Goal: Task Accomplishment & Management: Use online tool/utility

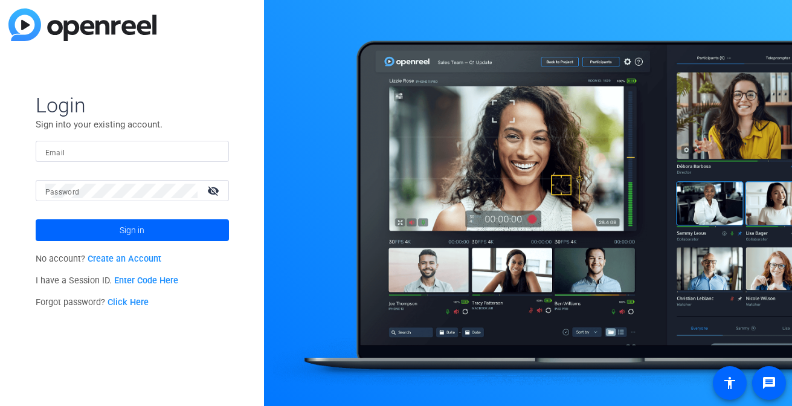
click at [151, 143] on div at bounding box center [132, 151] width 174 height 21
type input "[PERSON_NAME][EMAIL_ADDRESS][PERSON_NAME][DOMAIN_NAME]"
click at [36, 219] on button "Sign in" at bounding box center [132, 230] width 193 height 22
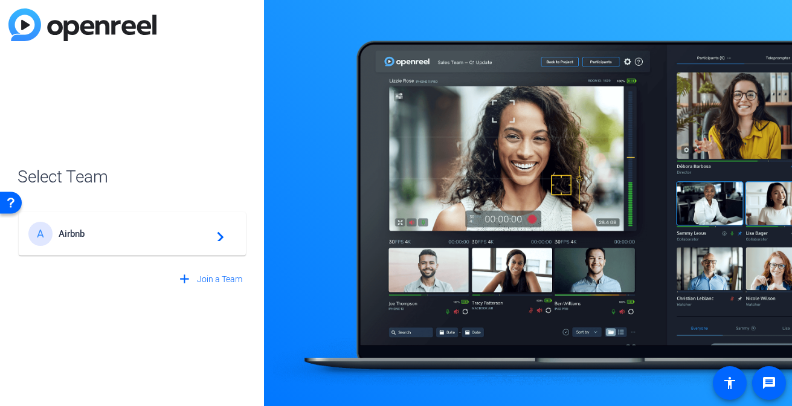
click at [112, 233] on span "Airbnb" at bounding box center [134, 233] width 151 height 11
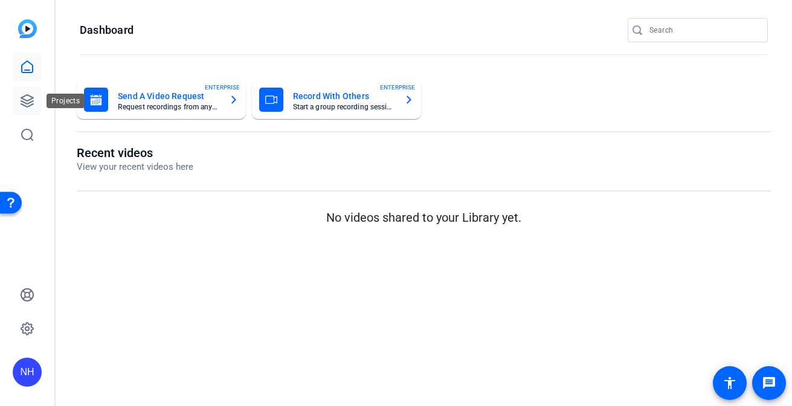
click at [28, 100] on icon at bounding box center [27, 101] width 12 height 12
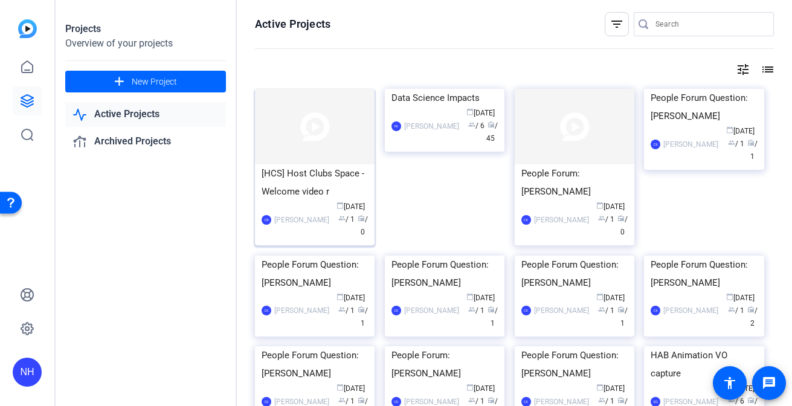
click at [305, 193] on div "[HCS] Host Clubs Space - Welcome video r" at bounding box center [315, 182] width 106 height 36
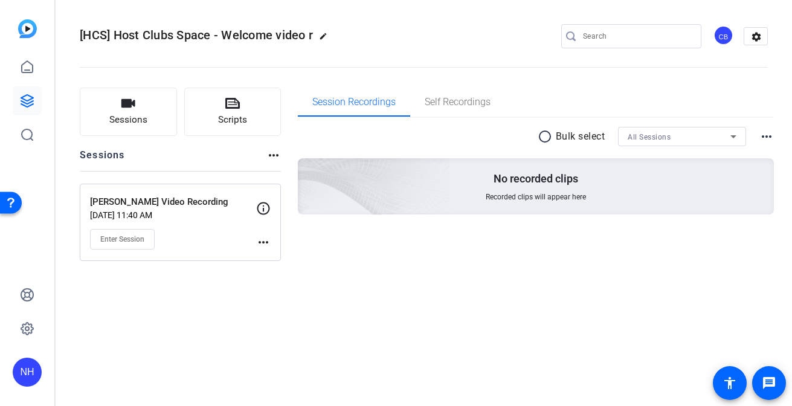
click at [263, 240] on mat-icon "more_horiz" at bounding box center [263, 242] width 14 height 14
click at [272, 260] on span "Edit Session" at bounding box center [293, 260] width 55 height 14
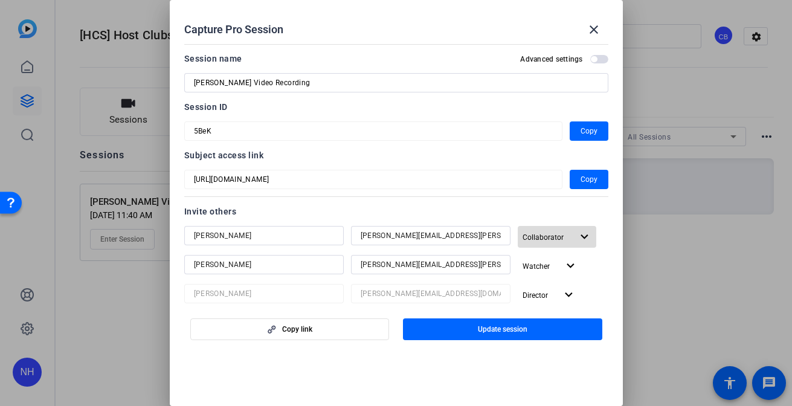
click at [580, 236] on mat-icon "expand_more" at bounding box center [584, 237] width 15 height 15
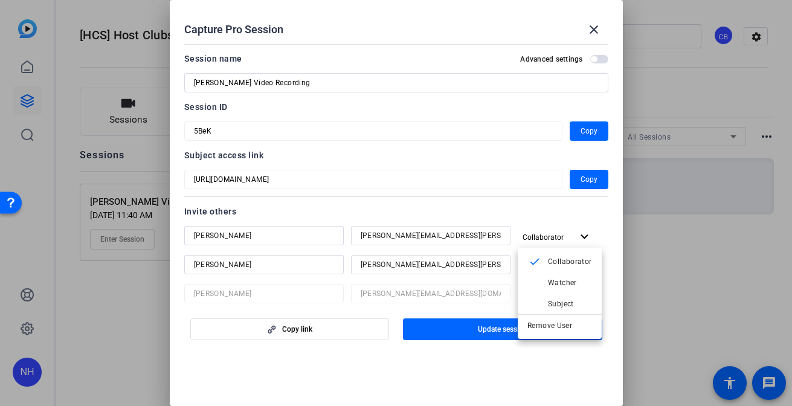
click at [540, 210] on div at bounding box center [396, 203] width 792 height 406
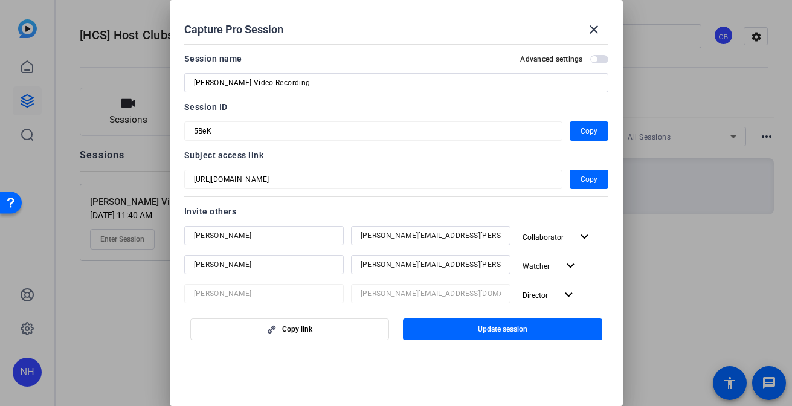
click at [597, 57] on span "button" at bounding box center [599, 59] width 18 height 8
click at [604, 58] on span "button" at bounding box center [602, 59] width 6 height 6
click at [593, 31] on mat-icon "close" at bounding box center [594, 29] width 14 height 14
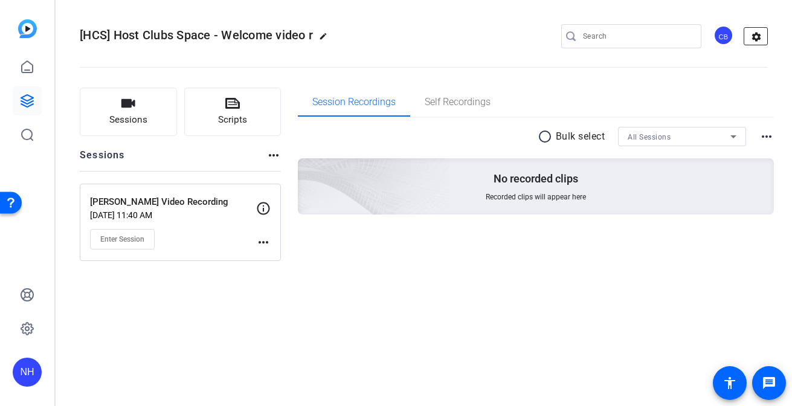
click at [757, 34] on mat-icon "settings" at bounding box center [756, 37] width 24 height 18
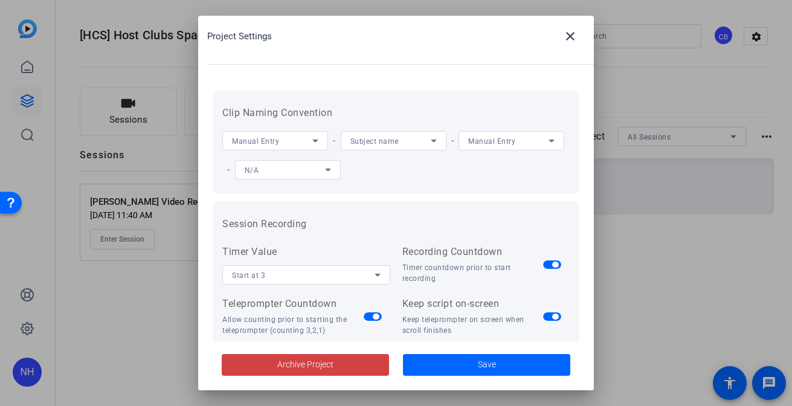
click at [691, 72] on div at bounding box center [396, 203] width 792 height 406
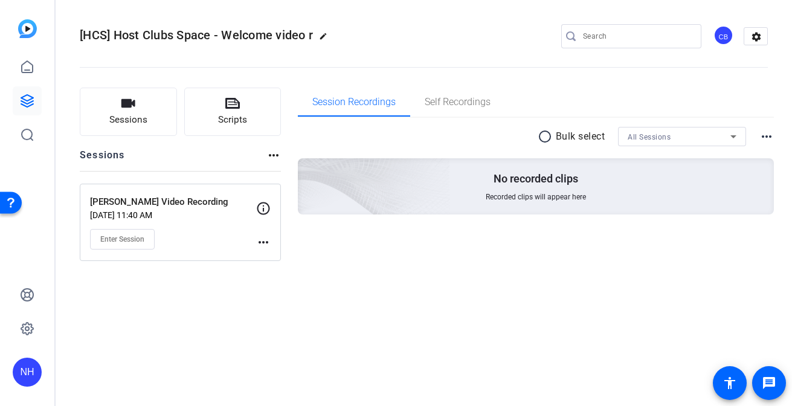
click at [721, 35] on div "CB" at bounding box center [723, 35] width 20 height 20
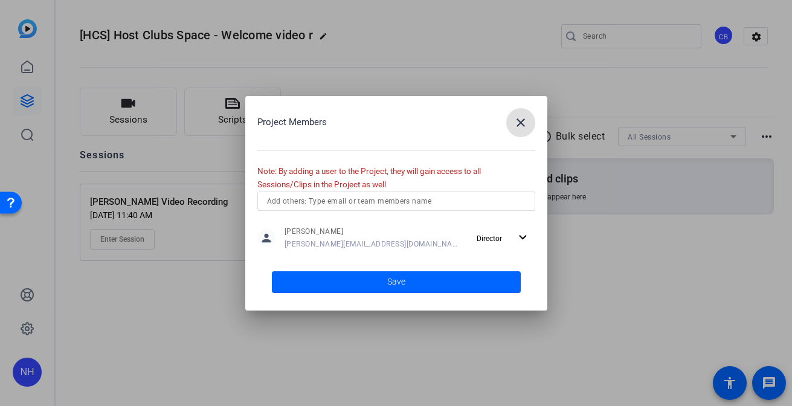
click at [402, 200] on input "text" at bounding box center [396, 201] width 259 height 14
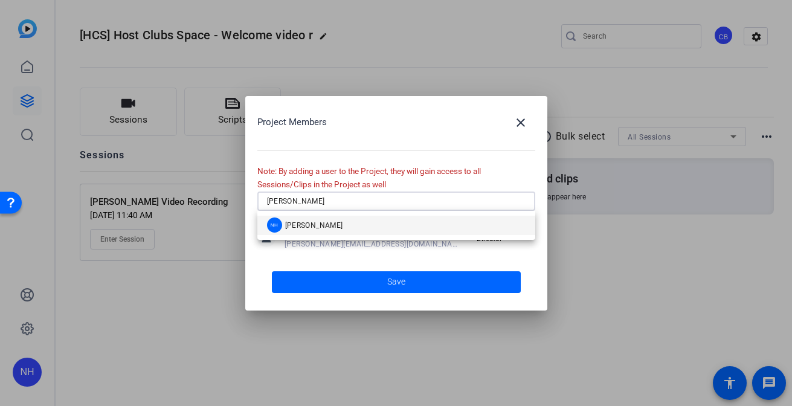
type input "niki"
click at [369, 226] on mat-option "NH Niki Hyde" at bounding box center [396, 225] width 278 height 19
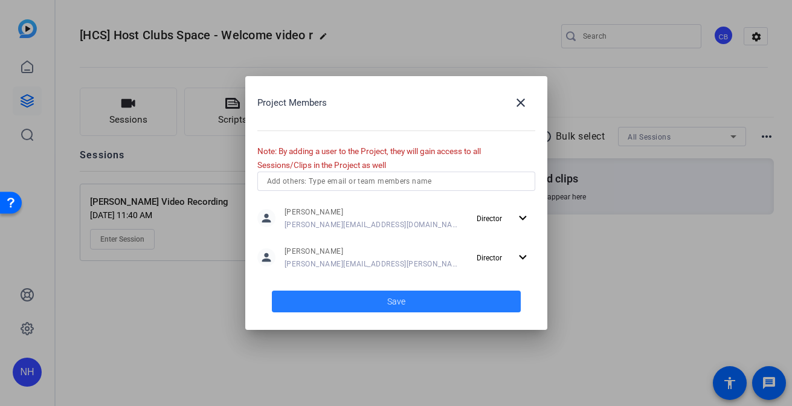
click at [400, 302] on span "Save" at bounding box center [396, 301] width 18 height 13
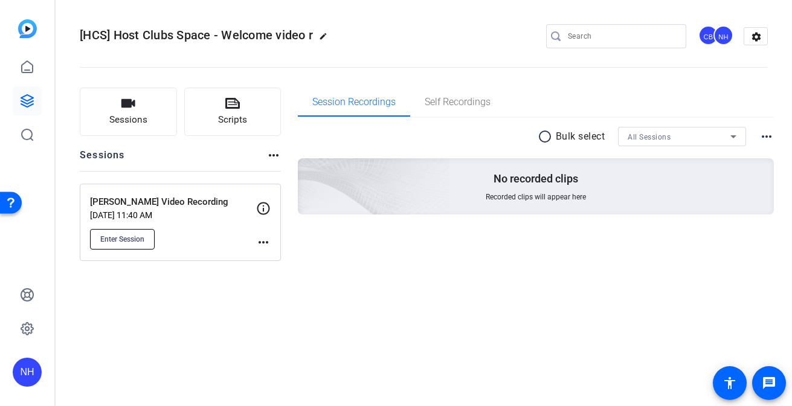
click at [117, 238] on span "Enter Session" at bounding box center [122, 239] width 44 height 10
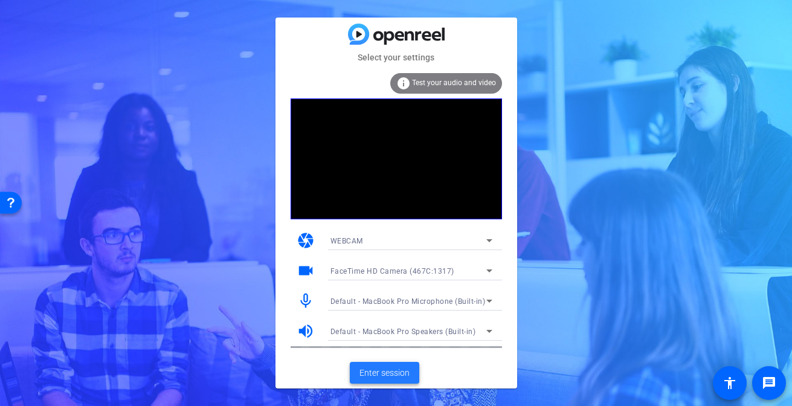
click at [384, 373] on span "Enter session" at bounding box center [384, 373] width 50 height 13
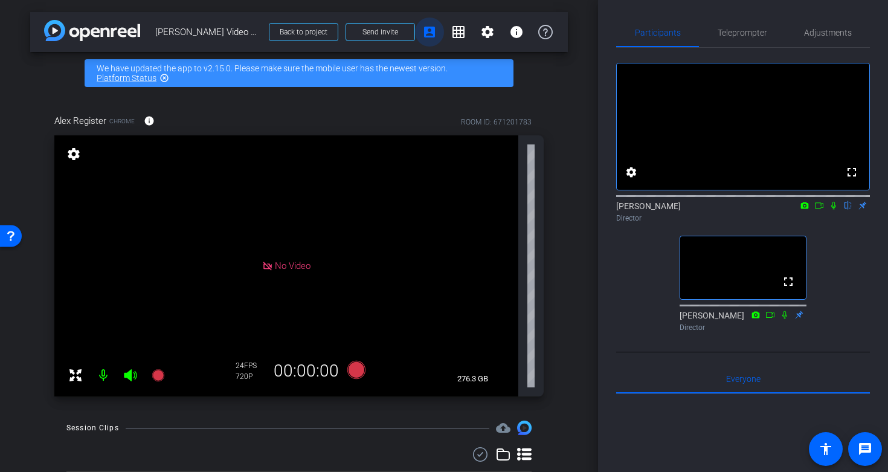
click at [430, 31] on mat-icon "account_box" at bounding box center [429, 32] width 14 height 14
click at [396, 30] on span "Send invite" at bounding box center [380, 32] width 36 height 10
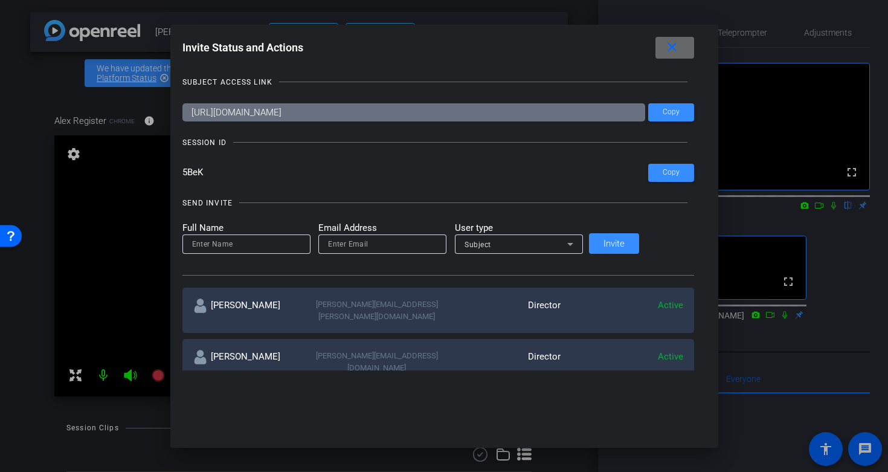
click at [665, 43] on mat-icon "close" at bounding box center [672, 47] width 15 height 15
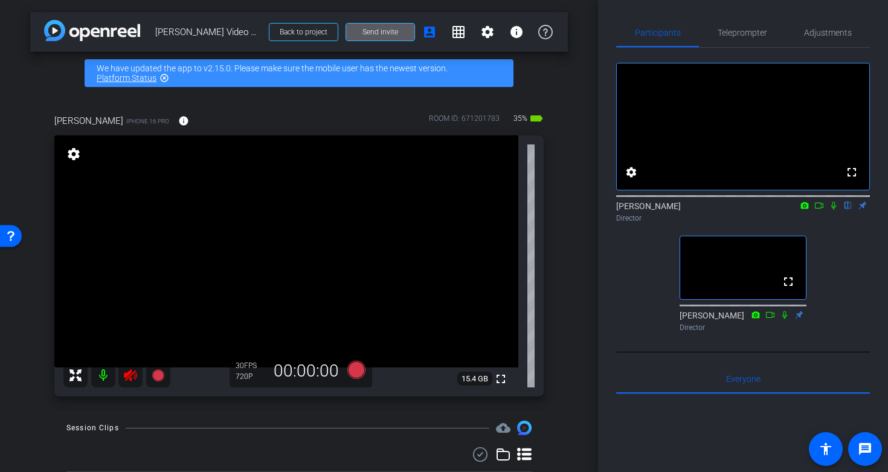
click at [130, 377] on icon at bounding box center [130, 375] width 14 height 14
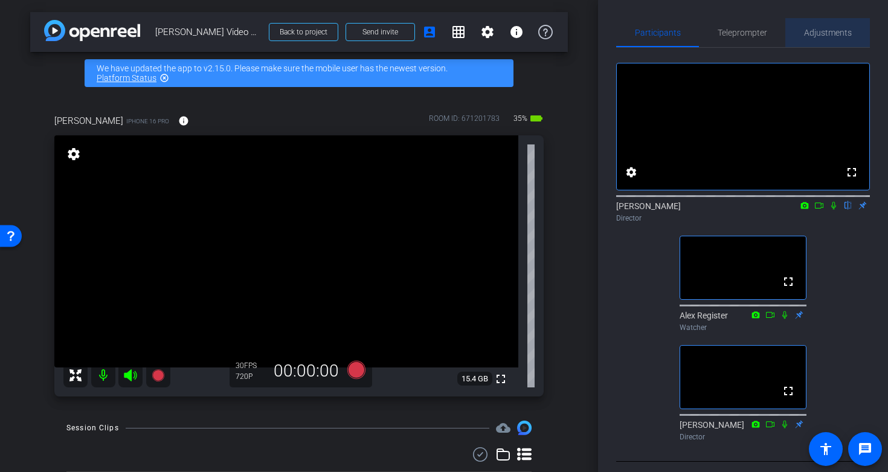
click at [791, 34] on span "Adjustments" at bounding box center [828, 32] width 48 height 8
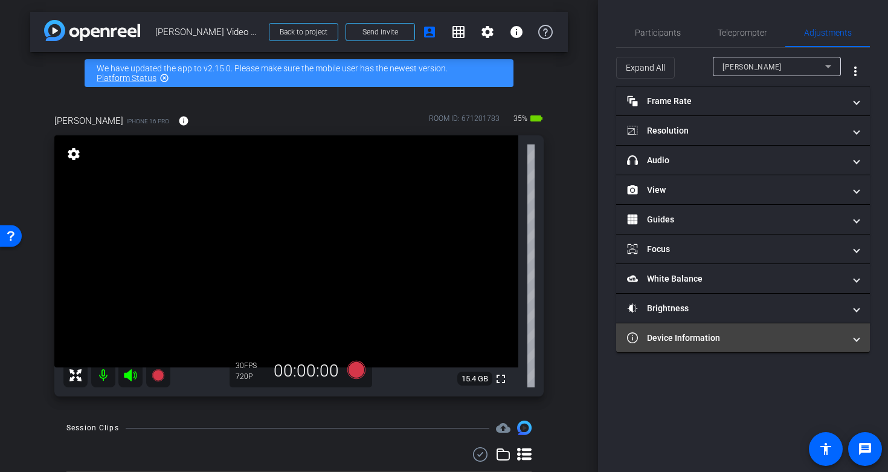
click at [746, 337] on mat-panel-title "Device Information" at bounding box center [735, 338] width 217 height 13
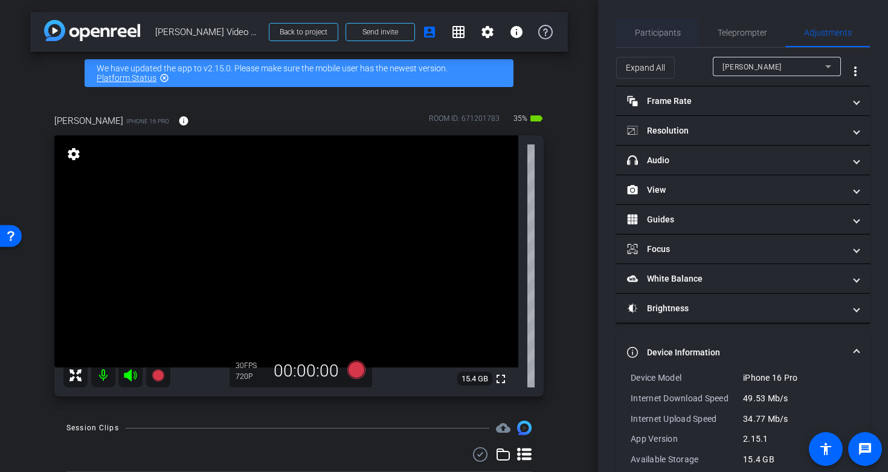
click at [654, 34] on span "Participants" at bounding box center [658, 32] width 46 height 8
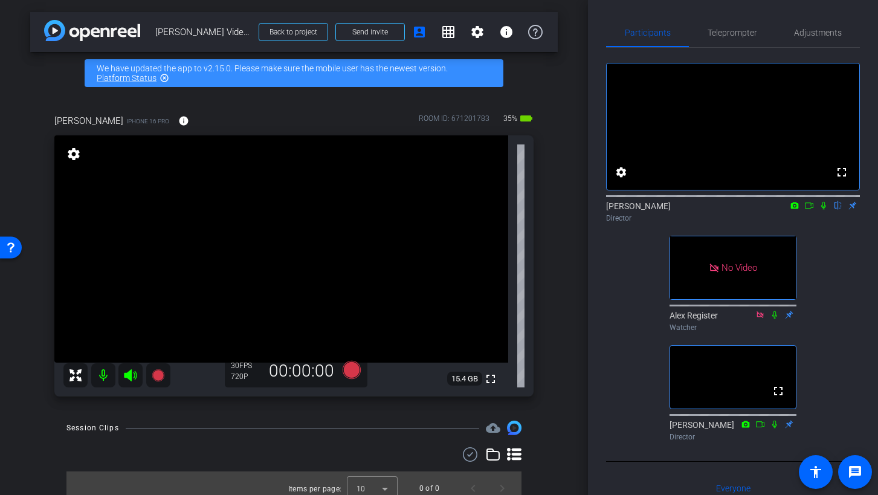
scroll to position [10, 0]
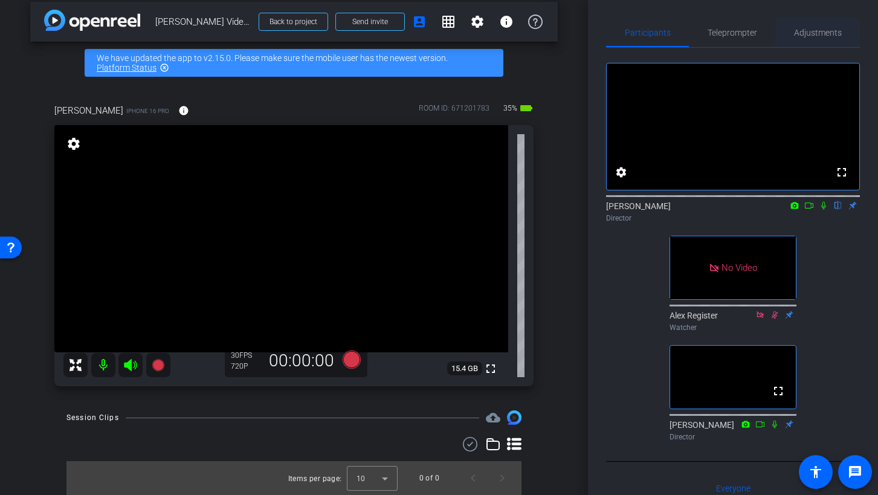
click at [791, 31] on span "Adjustments" at bounding box center [818, 32] width 48 height 8
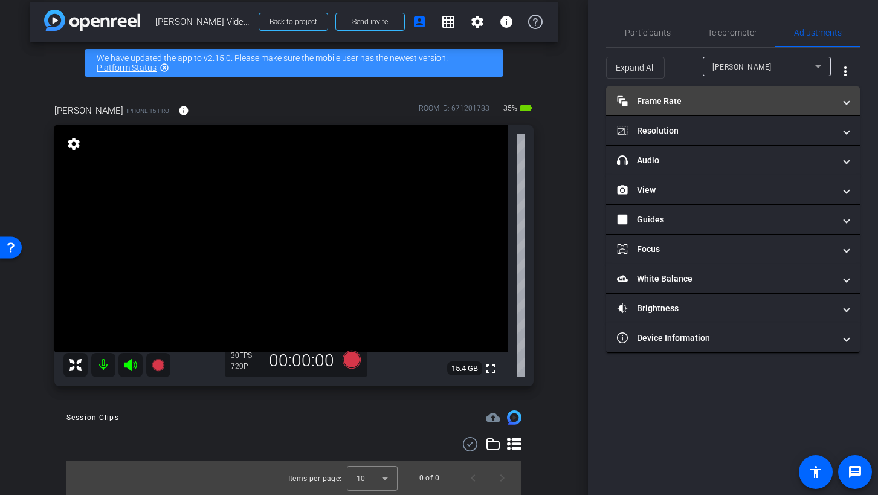
click at [739, 105] on mat-panel-title "Frame Rate Frame Rate" at bounding box center [725, 101] width 217 height 13
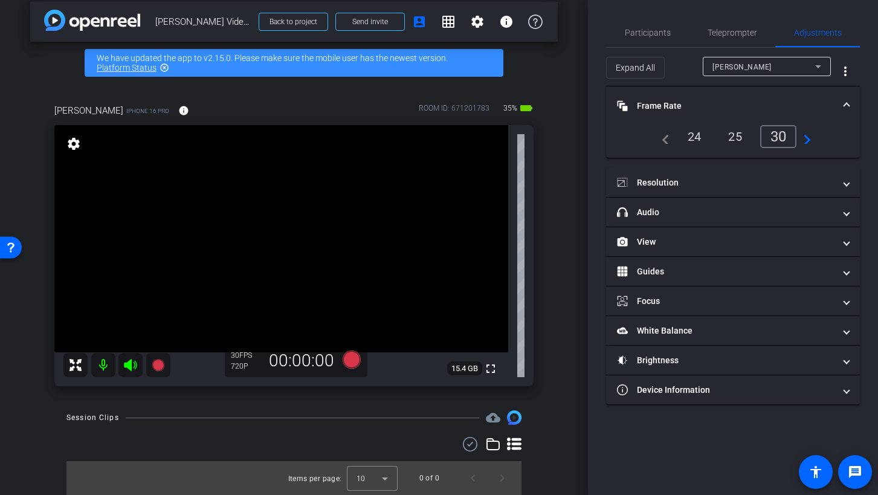
click at [791, 139] on mat-icon "navigate_next" at bounding box center [803, 136] width 14 height 14
click at [660, 141] on mat-icon "navigate_before" at bounding box center [662, 136] width 14 height 14
click at [691, 138] on div "24" at bounding box center [694, 136] width 32 height 21
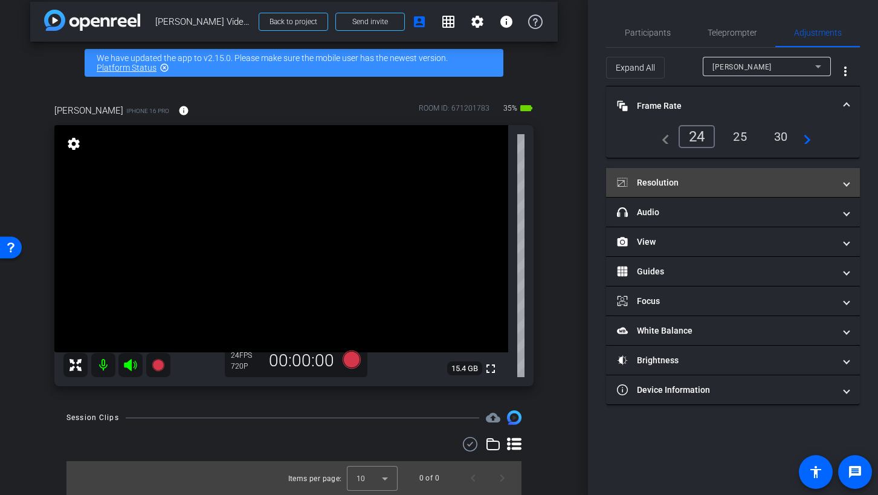
click at [717, 173] on mat-expansion-panel-header "Resolution" at bounding box center [733, 182] width 254 height 29
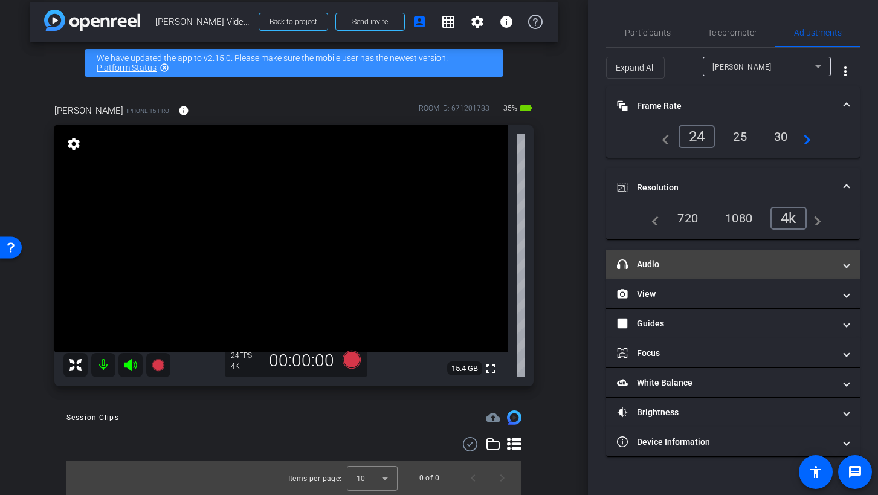
click at [675, 270] on mat-expansion-panel-header "headphone icon Audio" at bounding box center [733, 264] width 254 height 29
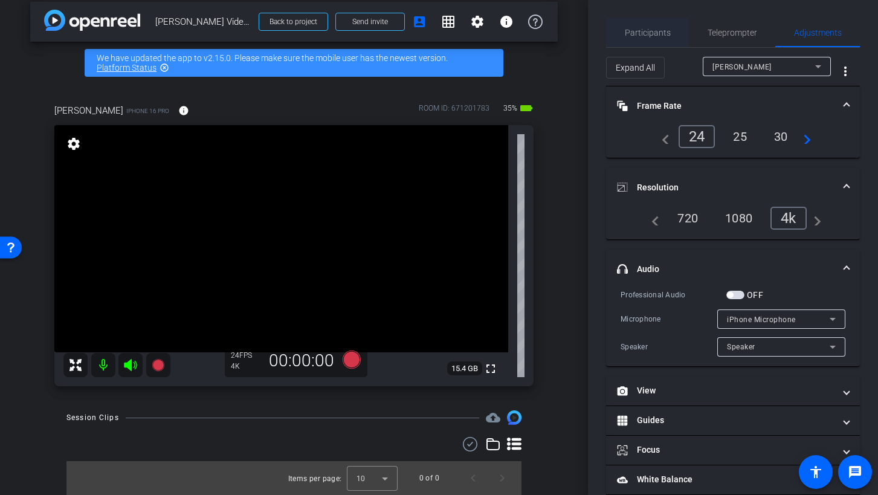
click at [645, 31] on span "Participants" at bounding box center [648, 32] width 46 height 8
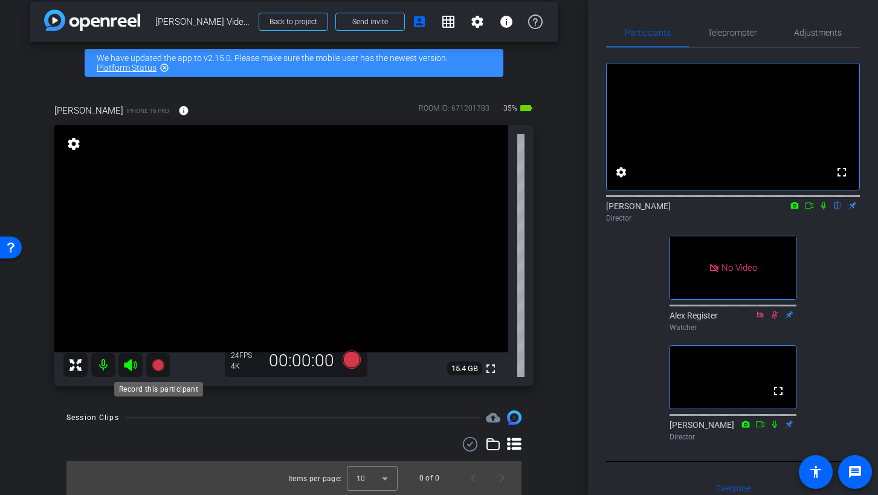
click at [160, 367] on icon at bounding box center [158, 365] width 12 height 12
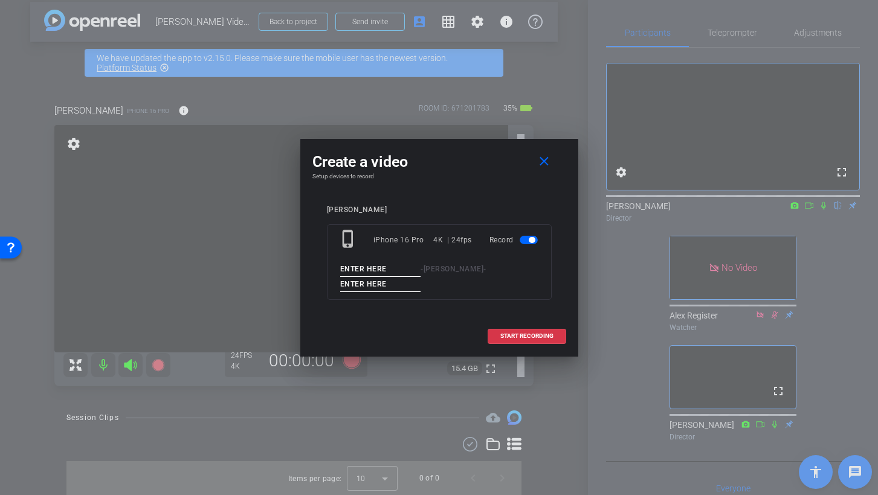
click at [388, 267] on input at bounding box center [380, 269] width 81 height 15
type input "Welcome Message"
type input "Test Record"
click at [457, 334] on div "START RECORDING" at bounding box center [439, 336] width 254 height 15
click at [527, 333] on span "START RECORDING" at bounding box center [526, 336] width 53 height 6
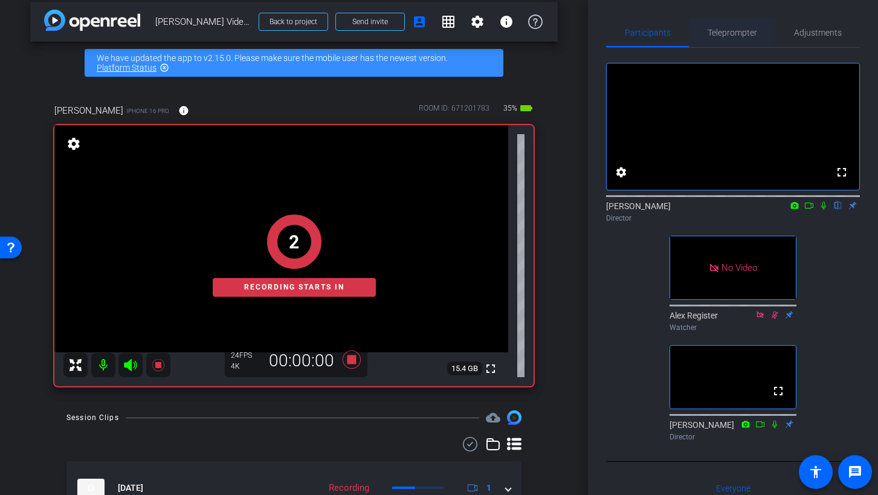
click at [732, 34] on span "Teleprompter" at bounding box center [732, 32] width 50 height 8
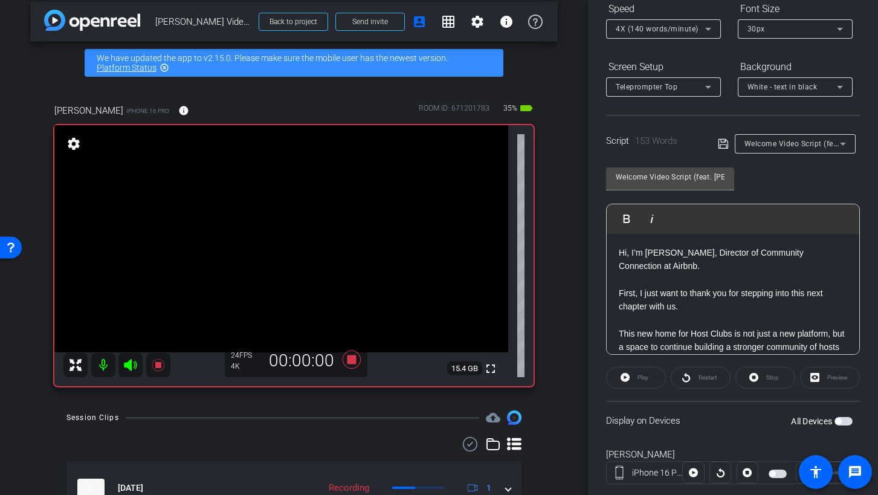
scroll to position [166, 0]
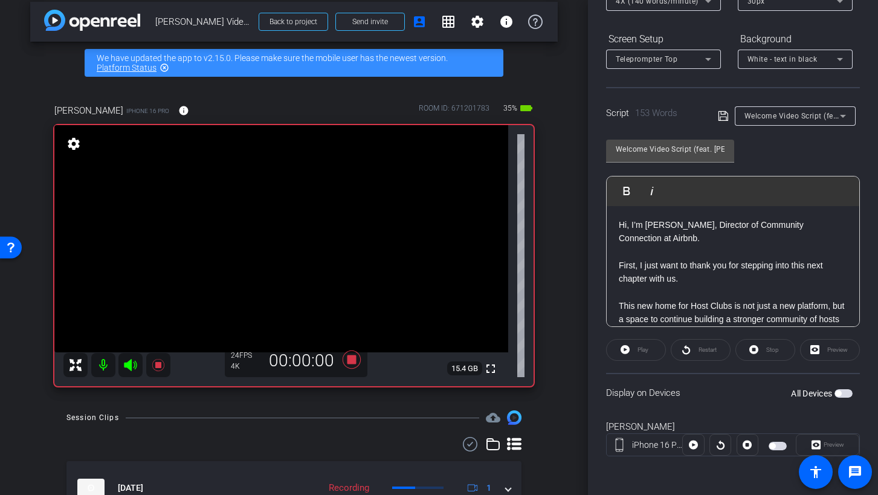
click at [630, 350] on div "Play" at bounding box center [636, 350] width 60 height 22
click at [625, 349] on div "Play" at bounding box center [636, 350] width 60 height 22
click at [627, 351] on div "Play" at bounding box center [636, 350] width 60 height 22
click at [691, 405] on div at bounding box center [693, 445] width 22 height 22
click at [692, 405] on div at bounding box center [693, 445] width 22 height 22
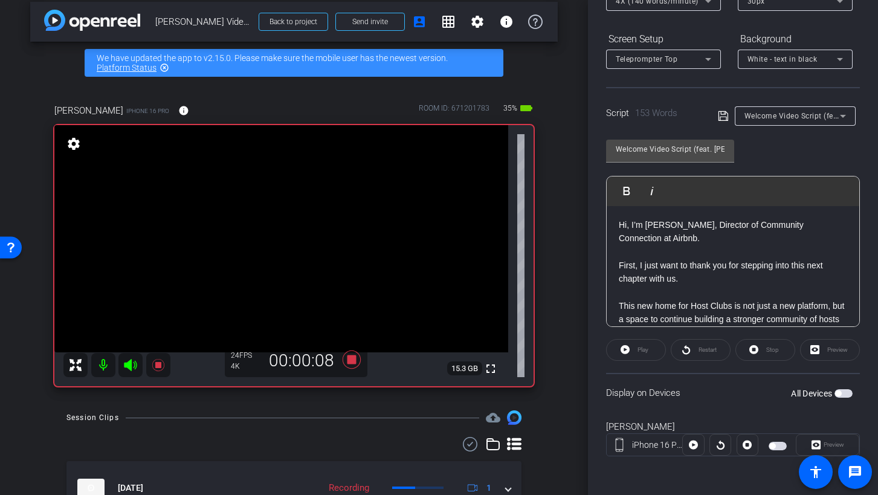
click at [692, 405] on div at bounding box center [693, 445] width 22 height 22
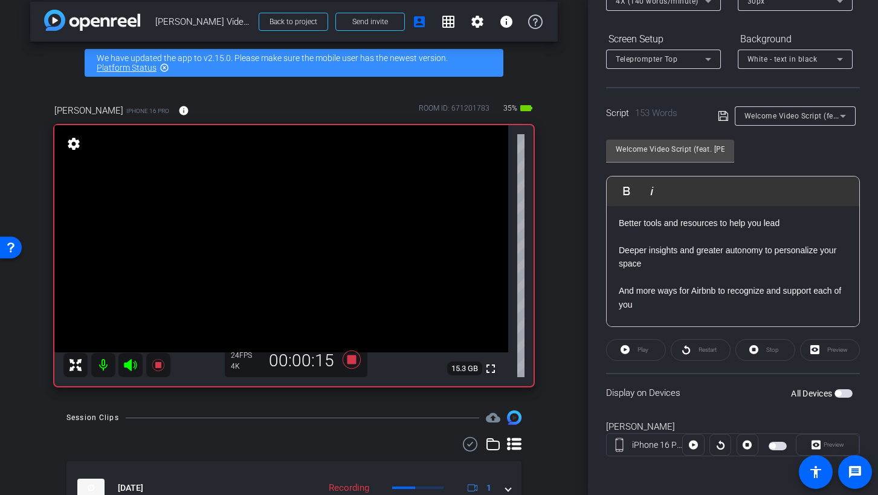
click at [625, 349] on div "Play" at bounding box center [636, 350] width 60 height 22
click at [692, 405] on div at bounding box center [693, 445] width 22 height 22
click at [693, 405] on icon at bounding box center [693, 445] width 9 height 18
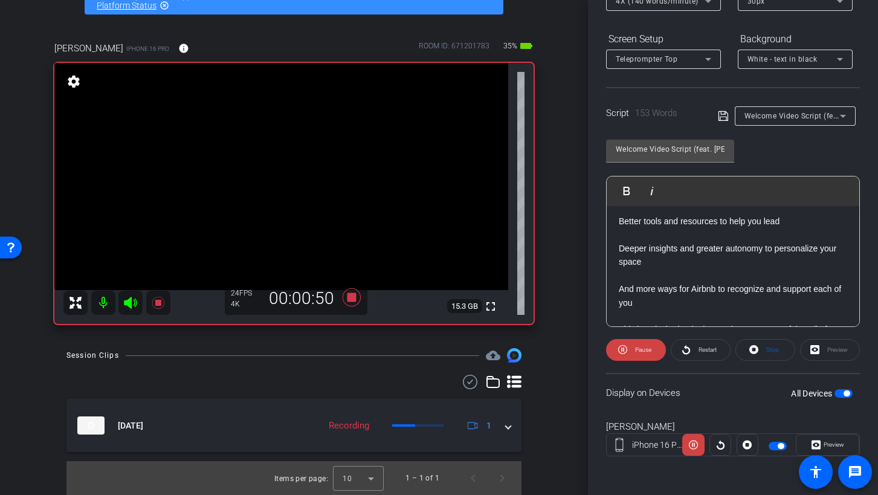
scroll to position [171, 0]
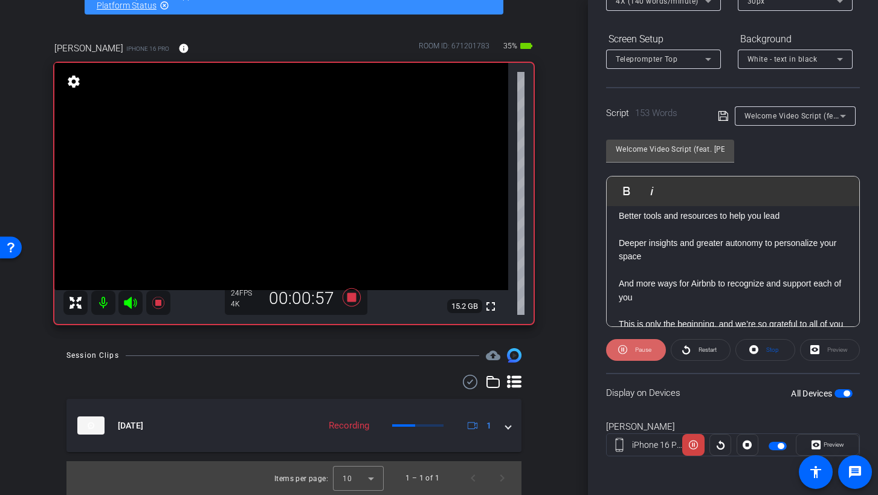
click at [624, 351] on icon at bounding box center [622, 349] width 9 height 15
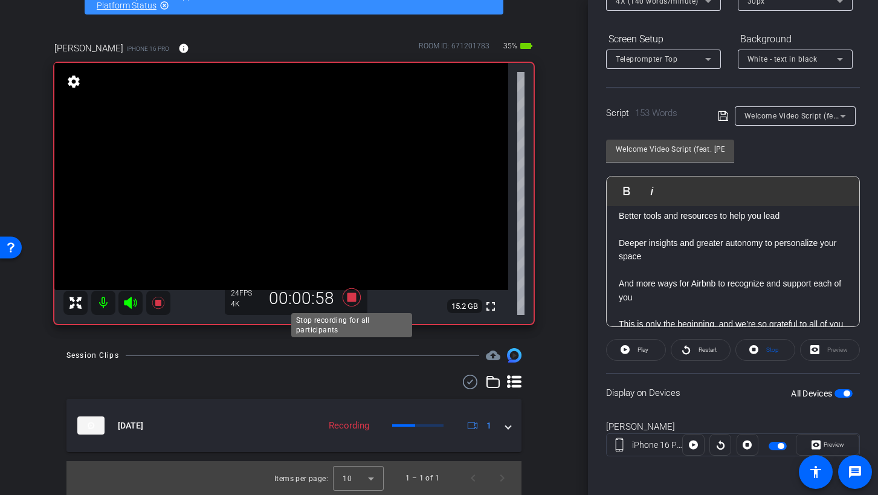
click at [349, 297] on icon at bounding box center [351, 297] width 18 height 18
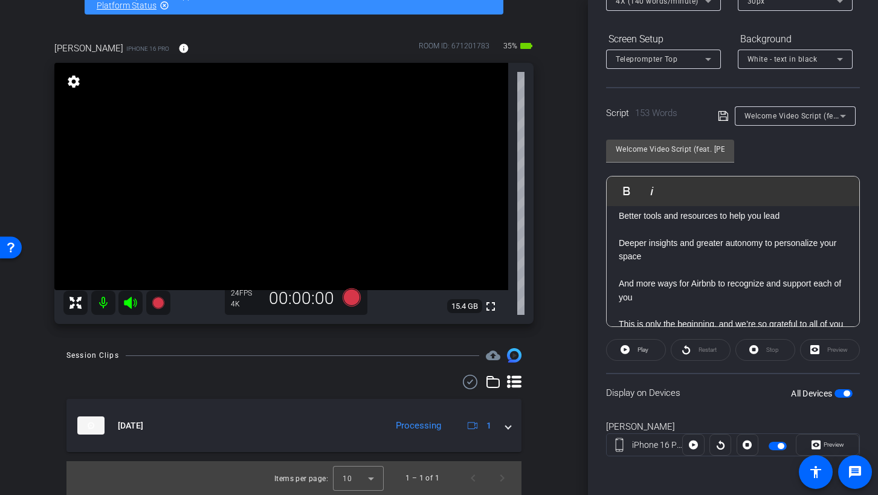
scroll to position [0, 0]
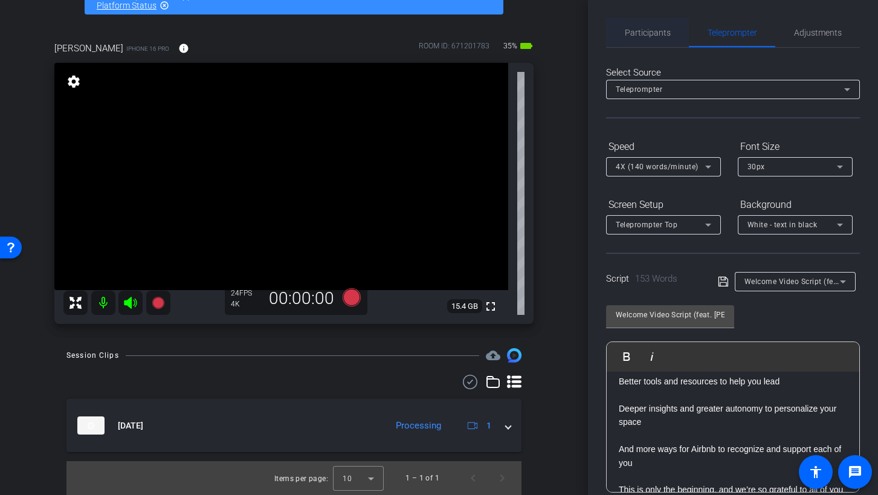
click at [646, 35] on span "Participants" at bounding box center [648, 32] width 46 height 8
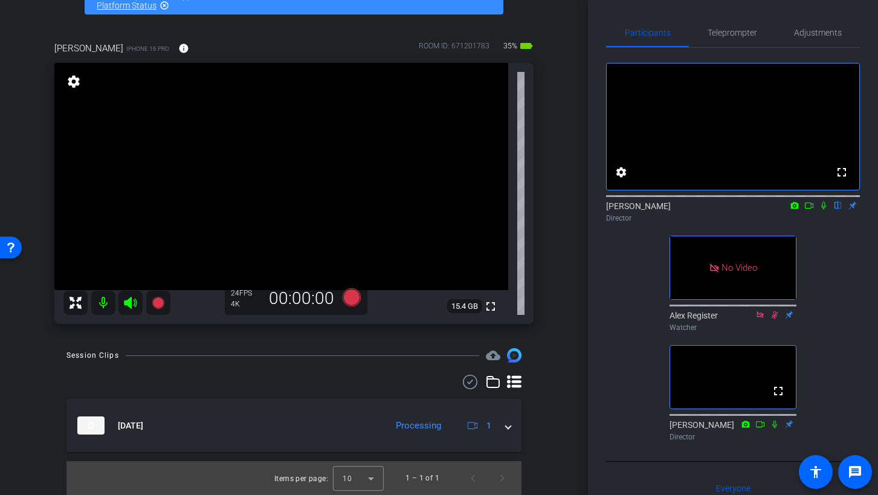
click at [791, 210] on icon at bounding box center [823, 206] width 5 height 8
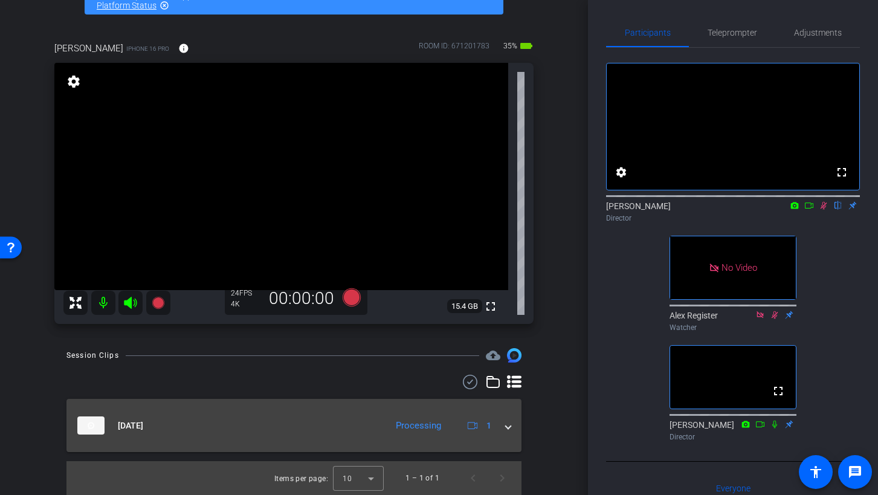
click at [510, 405] on span at bounding box center [508, 425] width 5 height 13
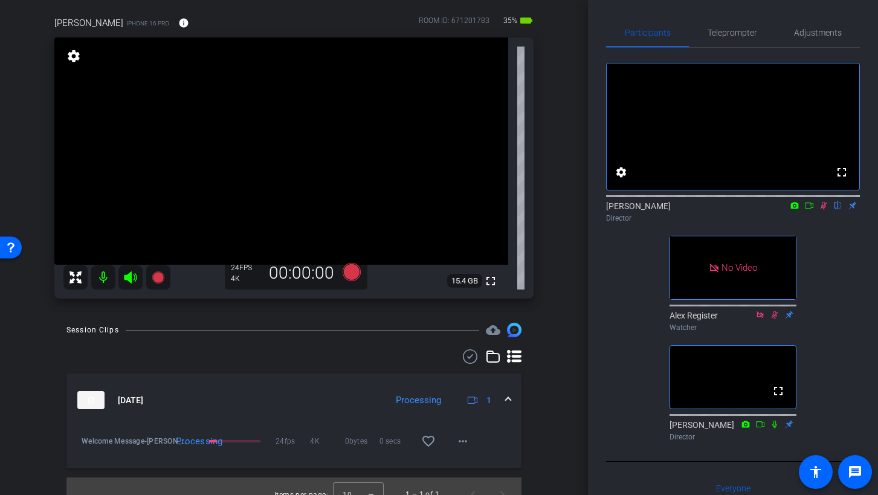
scroll to position [114, 0]
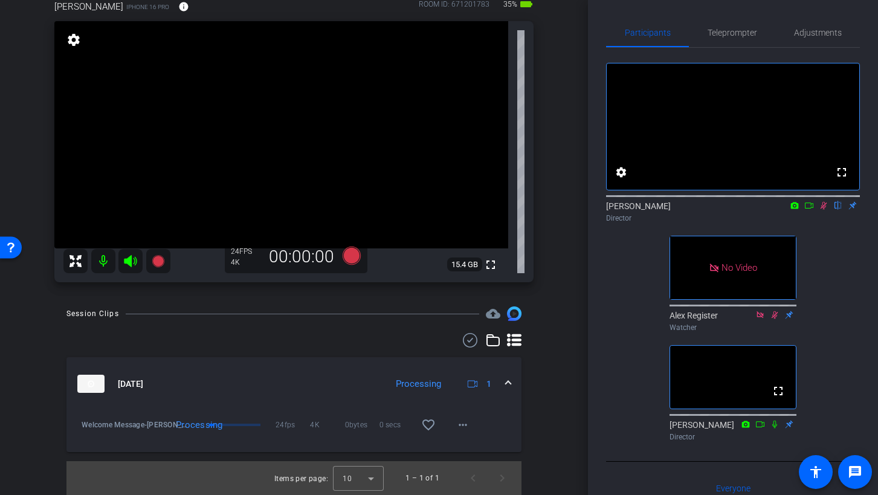
click at [91, 384] on img at bounding box center [90, 384] width 27 height 18
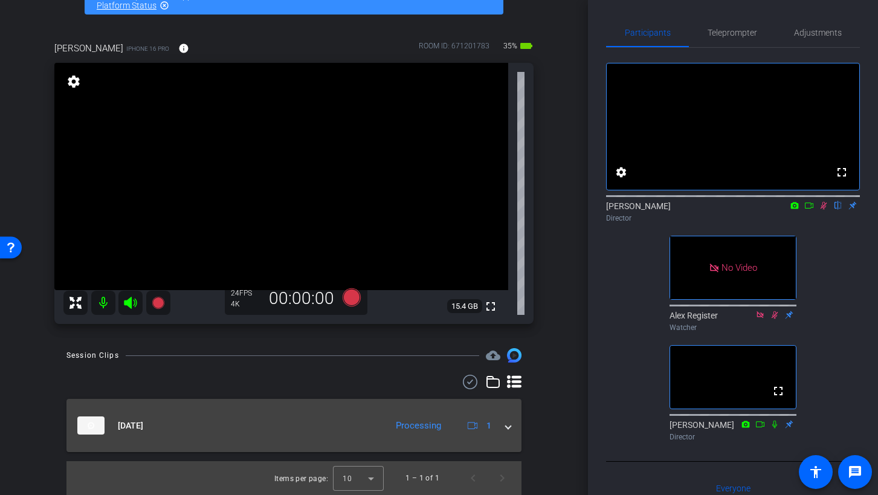
scroll to position [72, 0]
click at [98, 405] on img at bounding box center [90, 425] width 27 height 18
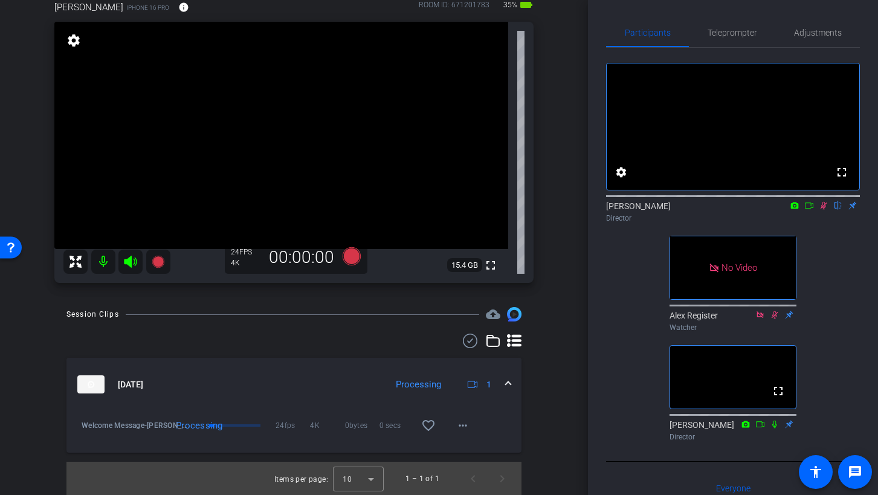
scroll to position [114, 0]
click at [791, 210] on icon at bounding box center [824, 205] width 10 height 8
click at [507, 382] on span at bounding box center [508, 384] width 5 height 13
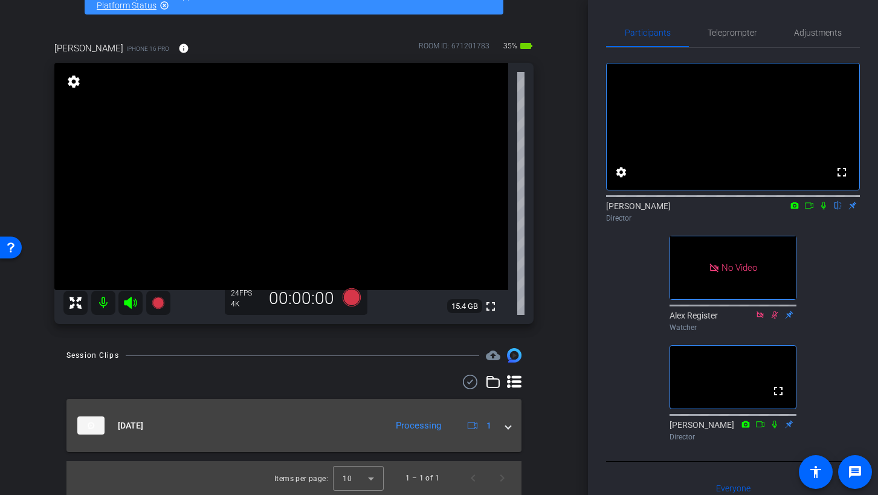
click at [506, 405] on span at bounding box center [508, 425] width 5 height 13
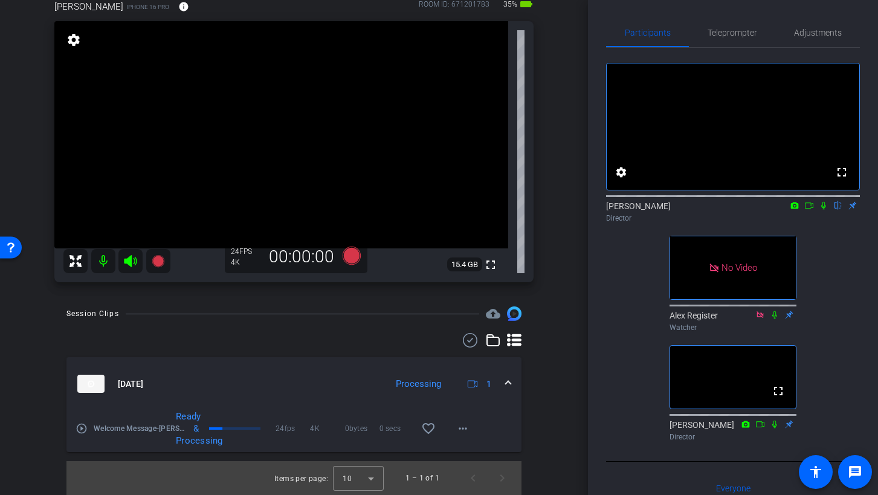
scroll to position [2, 0]
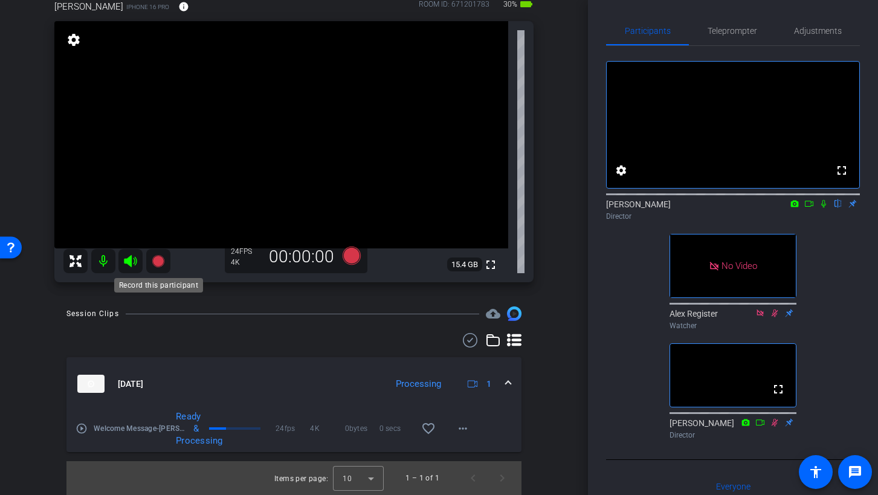
click at [159, 263] on icon at bounding box center [158, 261] width 12 height 12
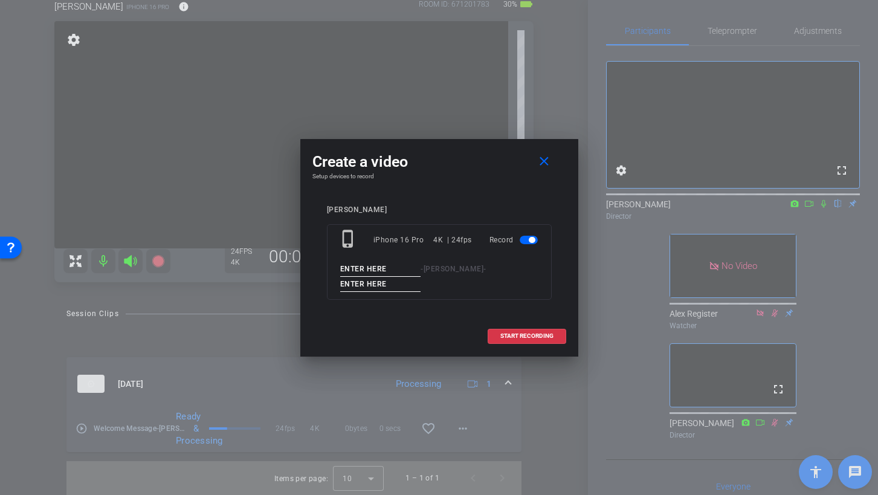
click at [388, 272] on input at bounding box center [380, 269] width 81 height 15
paste input "Welcome Message"
type input "Welcome Message"
click at [392, 285] on input at bounding box center [380, 284] width 81 height 15
type input "Test 2"
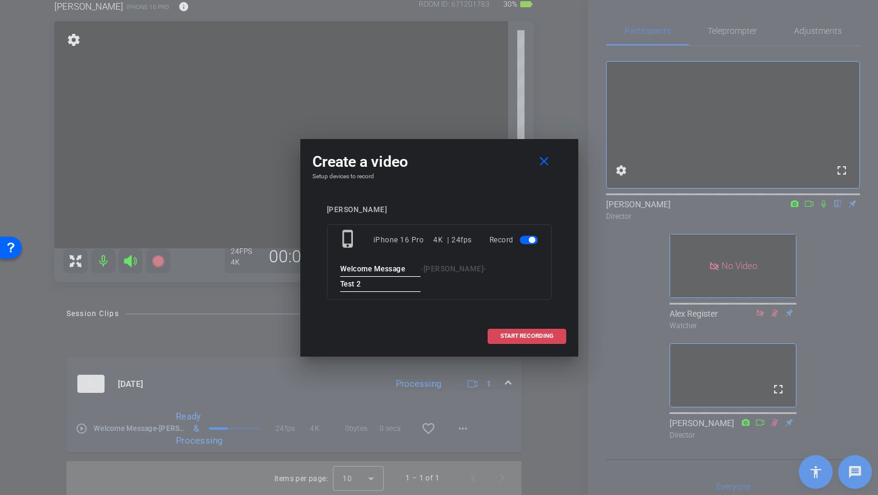
click at [531, 337] on span "START RECORDING" at bounding box center [526, 336] width 53 height 6
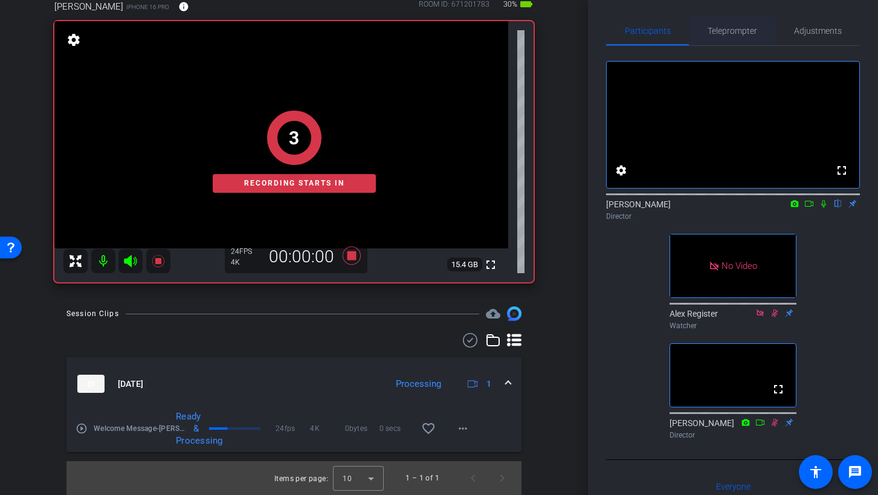
click at [738, 31] on span "Teleprompter" at bounding box center [732, 31] width 50 height 8
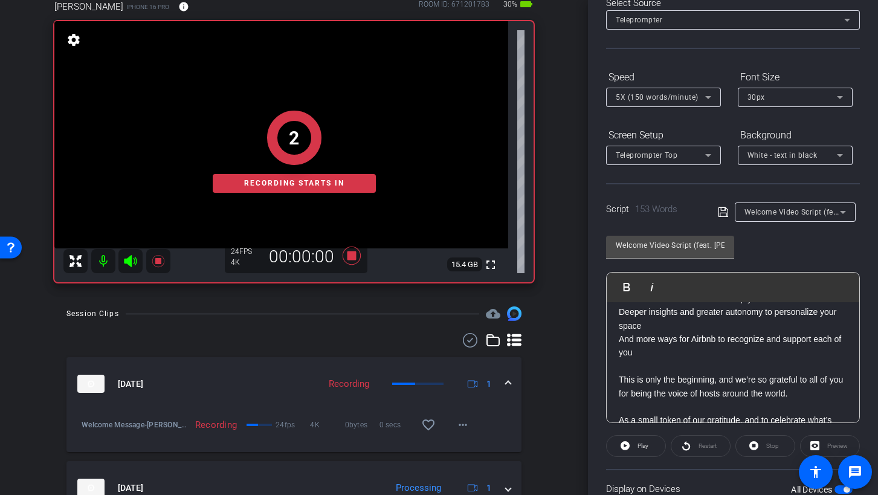
scroll to position [166, 0]
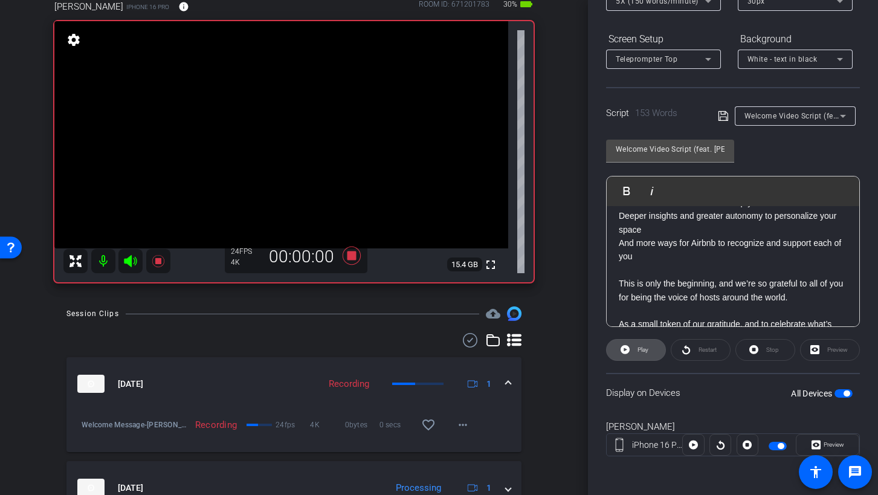
click at [625, 348] on icon at bounding box center [624, 349] width 9 height 15
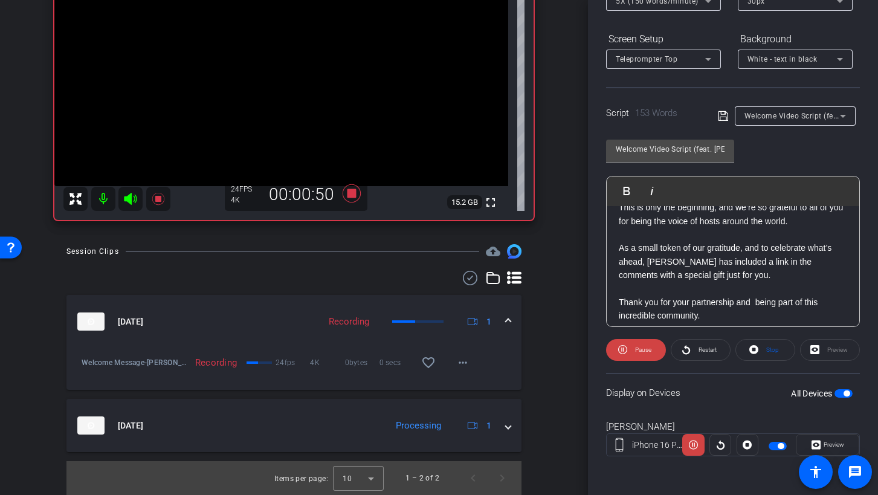
scroll to position [255, 0]
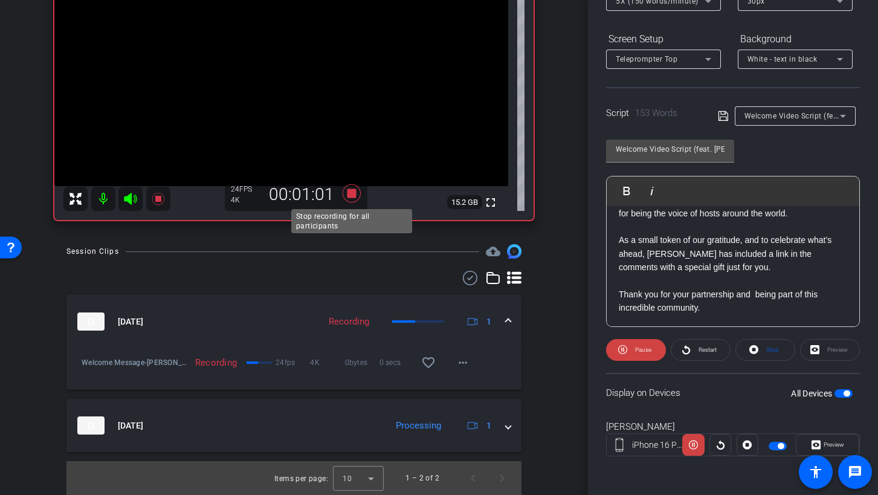
click at [354, 192] on icon at bounding box center [351, 193] width 18 height 18
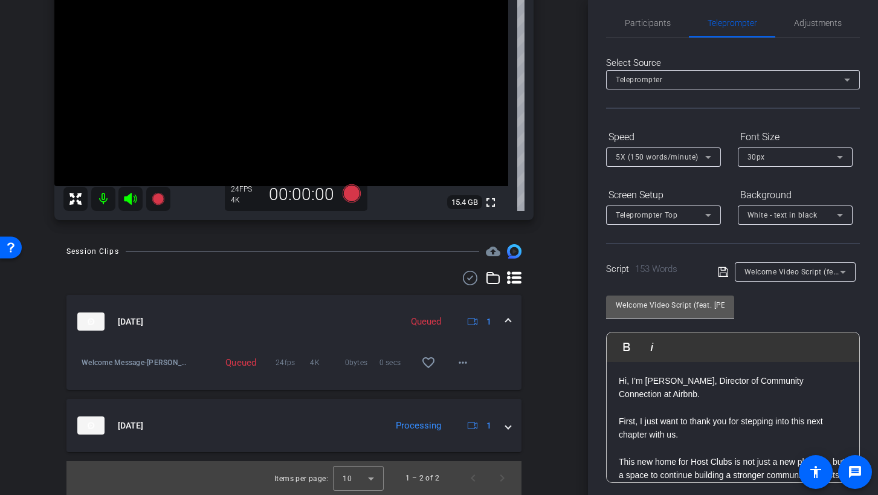
scroll to position [0, 0]
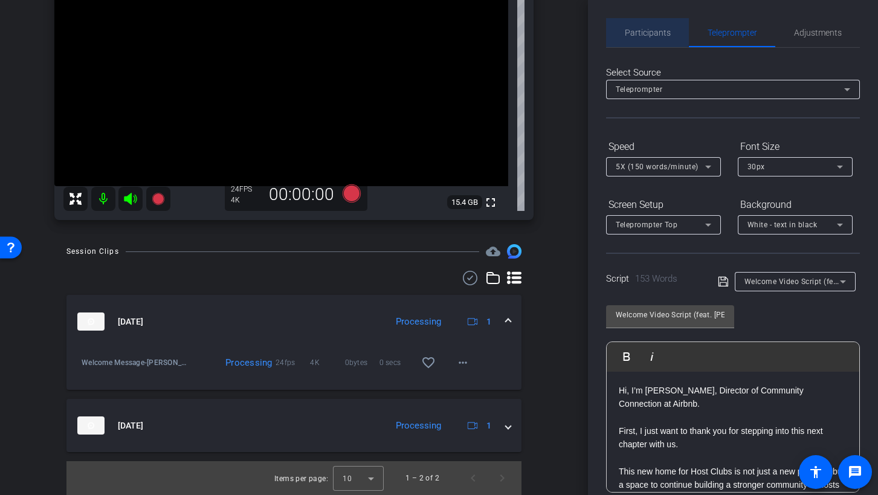
click at [644, 30] on span "Participants" at bounding box center [648, 32] width 46 height 8
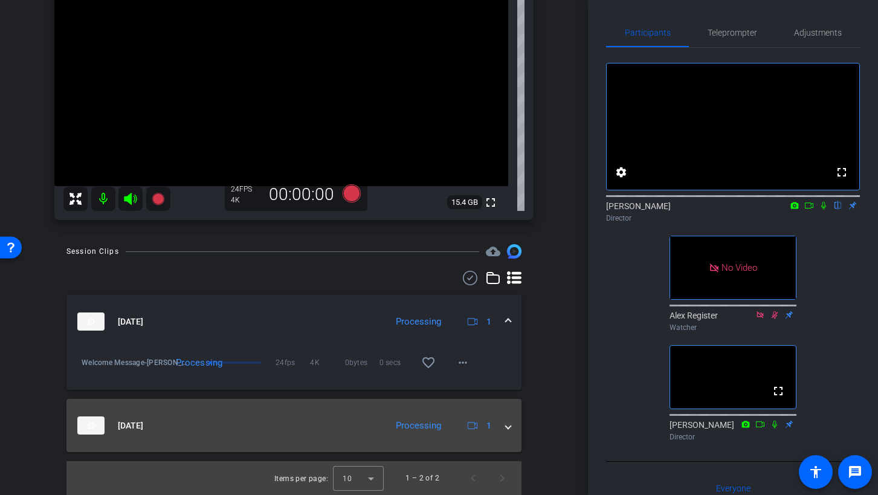
click at [508, 405] on span at bounding box center [508, 425] width 5 height 13
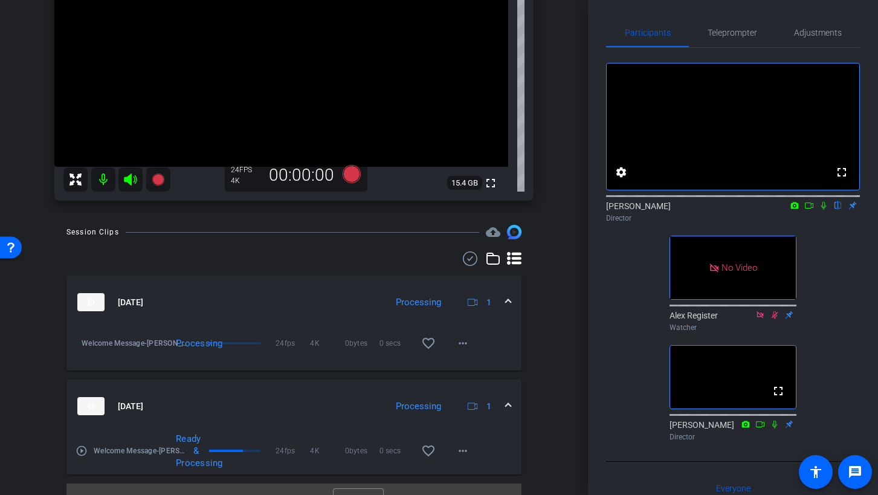
scroll to position [218, 0]
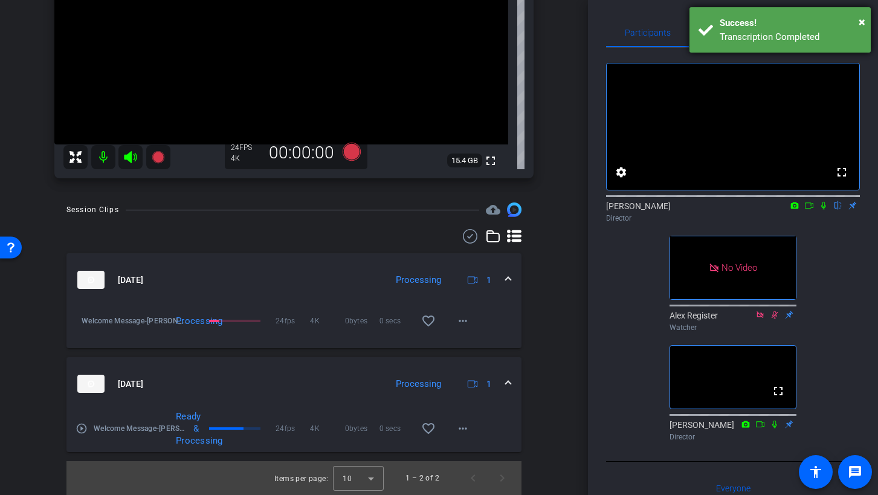
click at [733, 30] on div "Transcription Completed" at bounding box center [791, 37] width 142 height 14
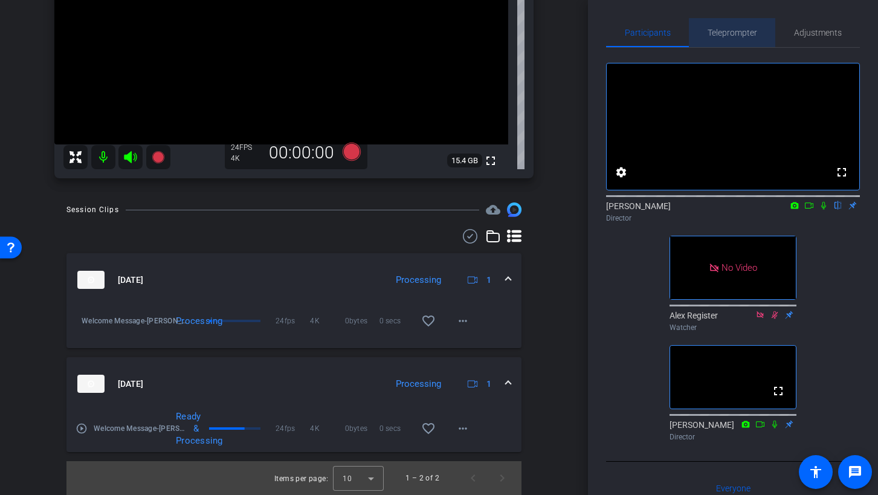
click at [724, 34] on span "Teleprompter" at bounding box center [732, 32] width 50 height 8
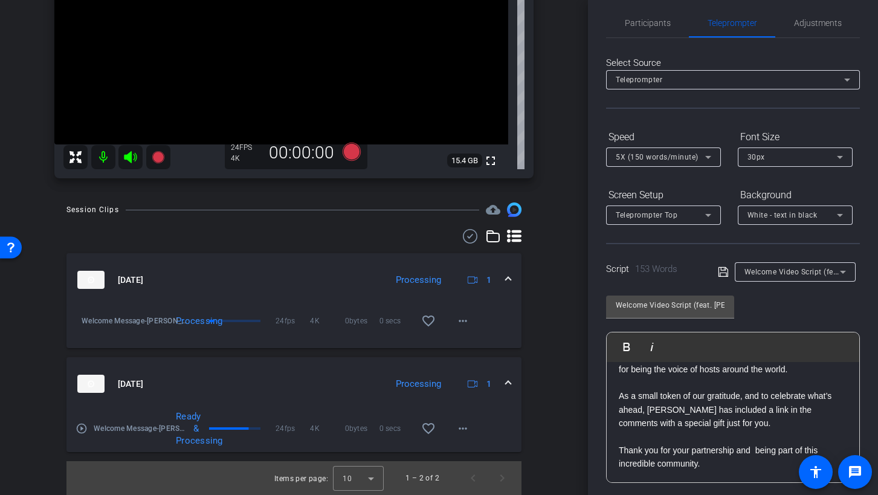
scroll to position [0, 0]
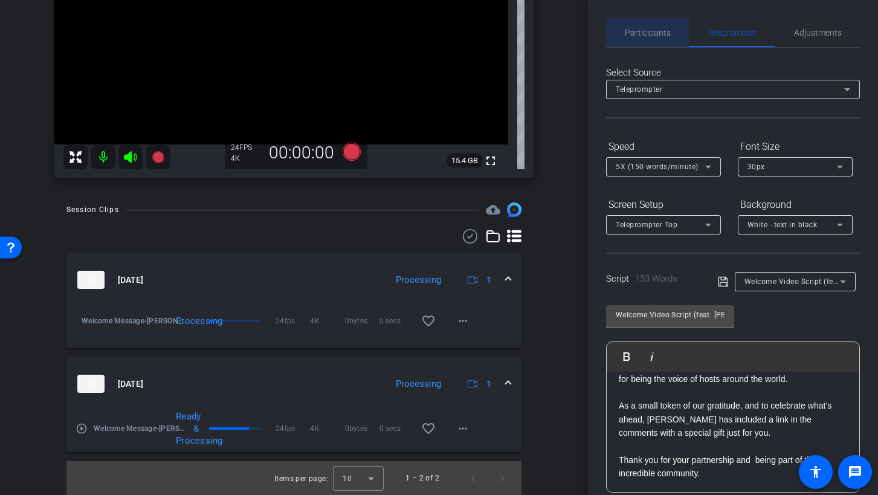
click at [645, 30] on span "Participants" at bounding box center [648, 32] width 46 height 8
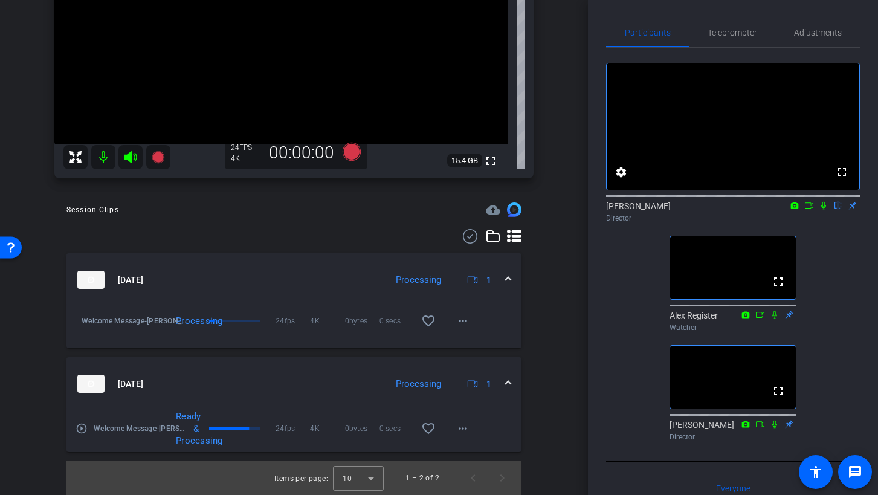
click at [791, 210] on icon at bounding box center [824, 205] width 10 height 8
click at [81, 405] on mat-icon "play_circle_outline" at bounding box center [82, 428] width 12 height 12
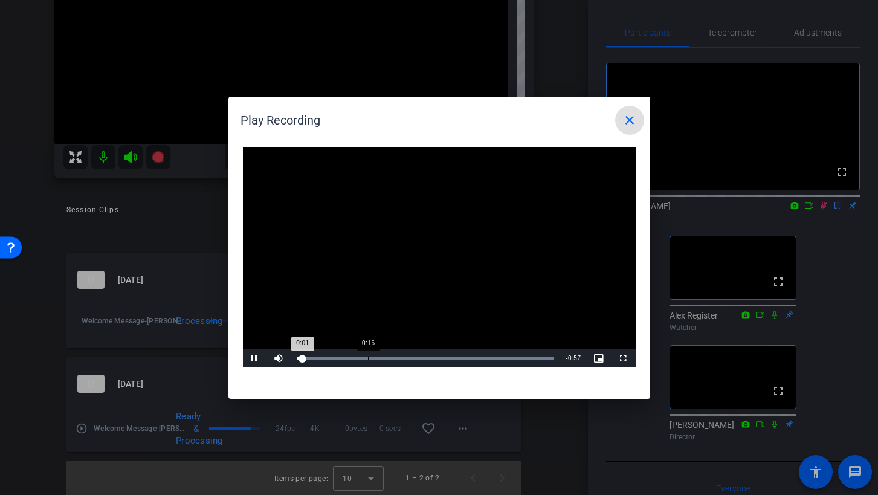
click at [362, 359] on div "Loaded : 100.00% 0:16 0:01" at bounding box center [425, 358] width 257 height 3
click at [411, 359] on div "Loaded : 100.00% 0:26 0:26" at bounding box center [425, 358] width 257 height 3
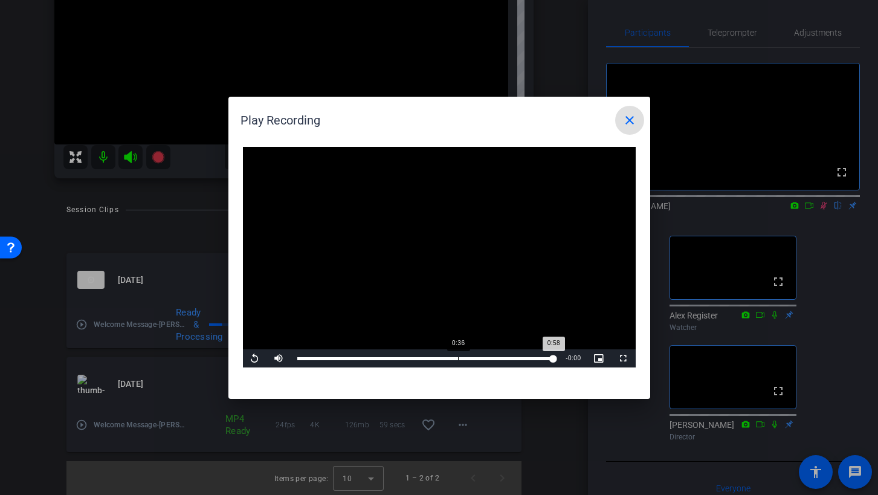
click at [457, 357] on div "Loaded : 100.00% 0:36 0:58" at bounding box center [425, 358] width 257 height 3
click at [615, 106] on button "close" at bounding box center [629, 120] width 29 height 29
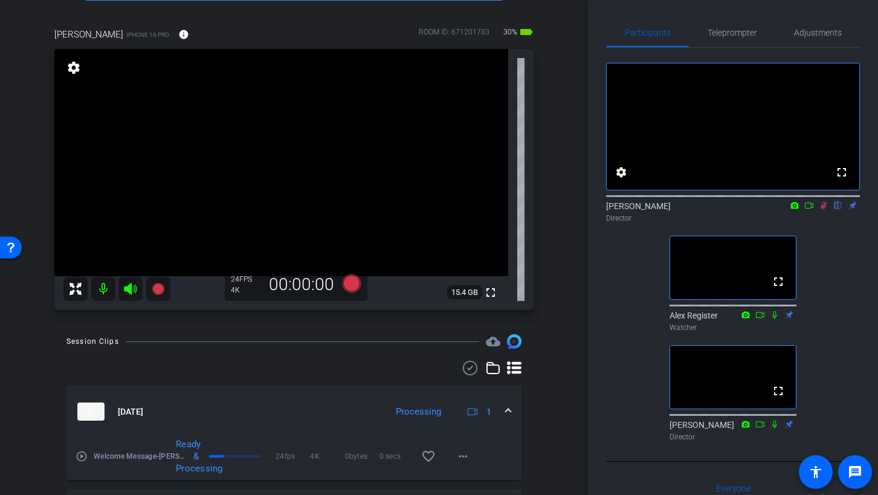
scroll to position [89, 0]
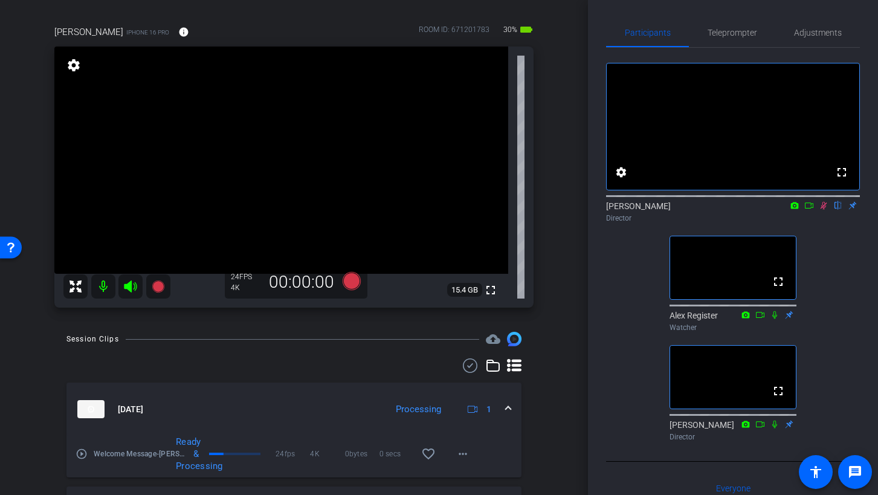
click at [791, 210] on icon at bounding box center [809, 205] width 10 height 8
click at [730, 38] on span "Teleprompter" at bounding box center [732, 32] width 50 height 29
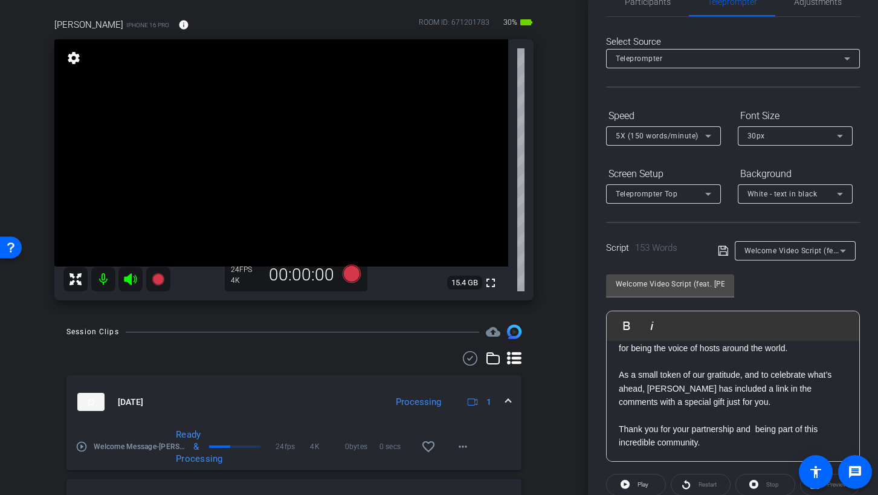
scroll to position [0, 0]
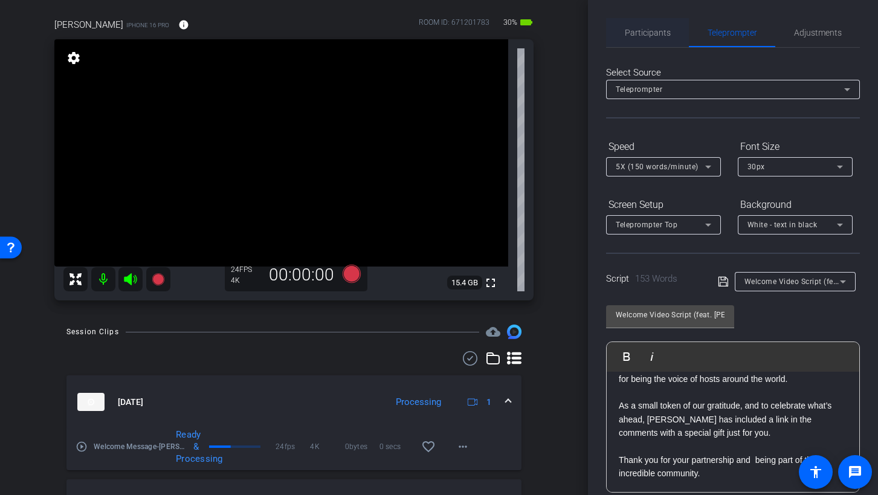
click at [655, 35] on span "Participants" at bounding box center [648, 32] width 46 height 8
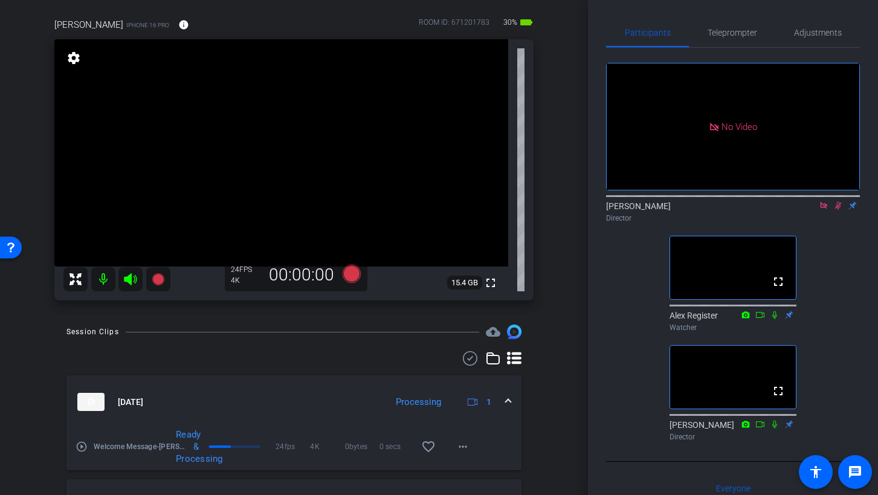
click at [791, 203] on icon at bounding box center [824, 205] width 10 height 8
click at [791, 210] on icon at bounding box center [824, 205] width 10 height 8
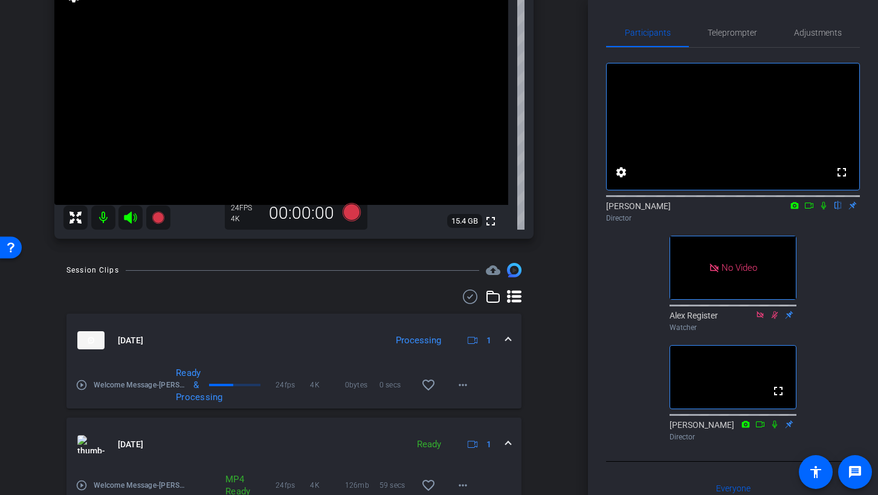
scroll to position [155, 0]
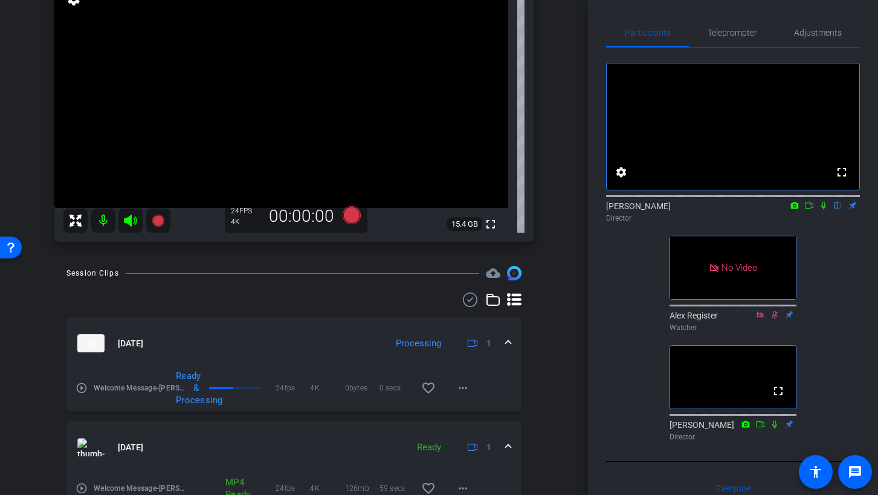
click at [791, 210] on icon at bounding box center [809, 205] width 10 height 8
click at [721, 29] on span "Teleprompter" at bounding box center [732, 32] width 50 height 8
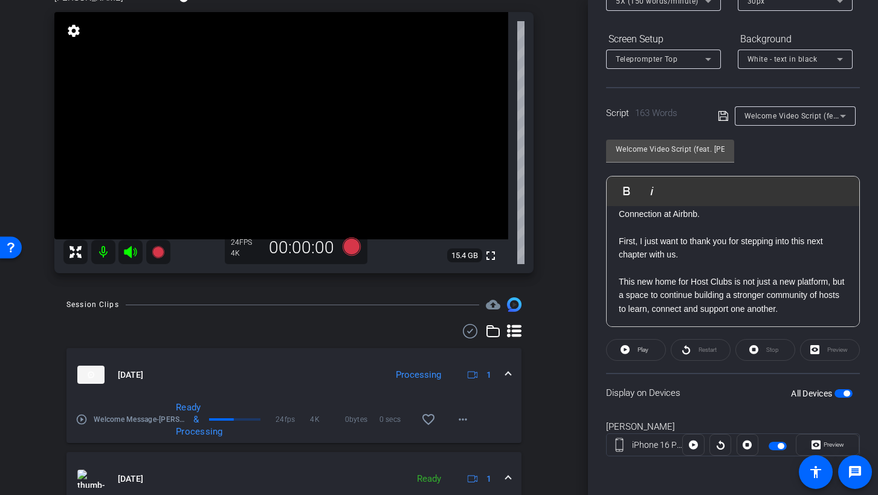
scroll to position [0, 0]
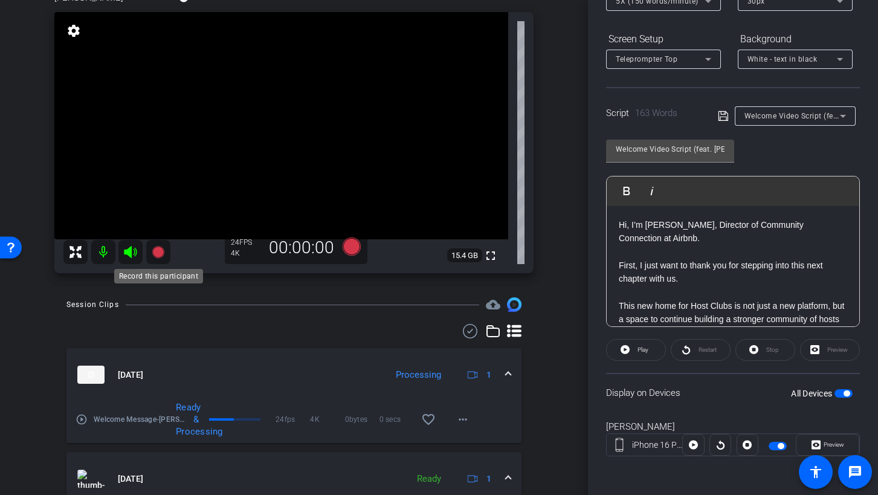
click at [158, 252] on icon at bounding box center [158, 252] width 12 height 12
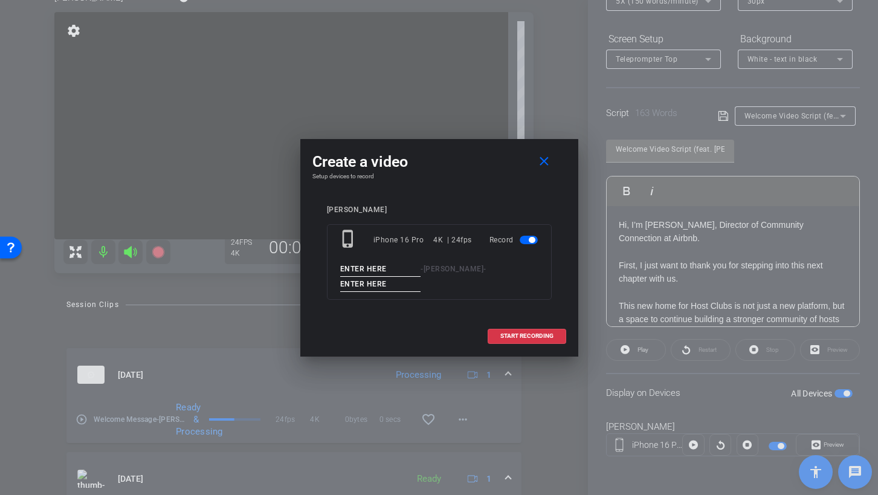
click at [388, 269] on input at bounding box center [380, 269] width 81 height 15
paste input "Welcome Message"
type input "Welcome Message"
type input "Take 1"
click at [528, 335] on span "START RECORDING" at bounding box center [526, 336] width 53 height 6
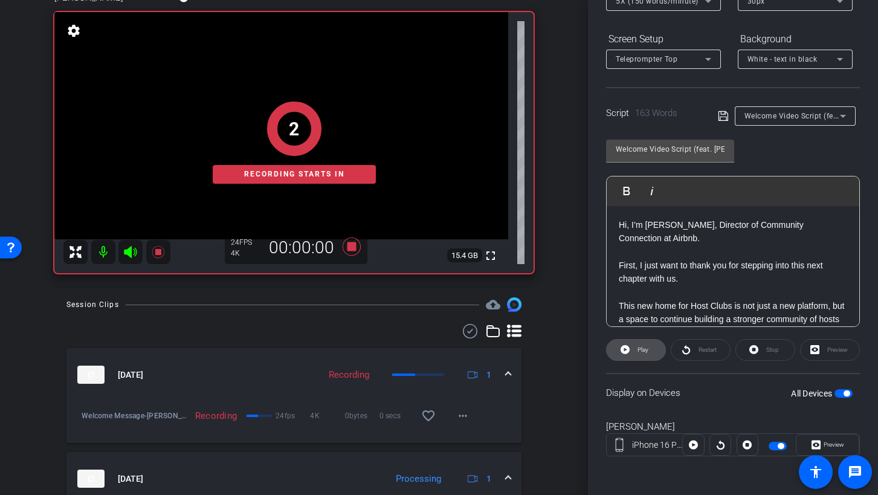
click at [633, 349] on span at bounding box center [636, 349] width 59 height 29
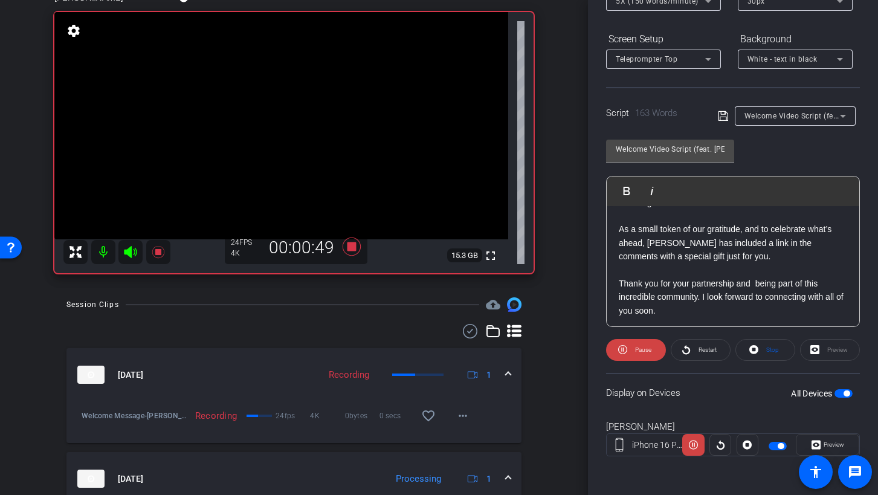
scroll to position [269, 0]
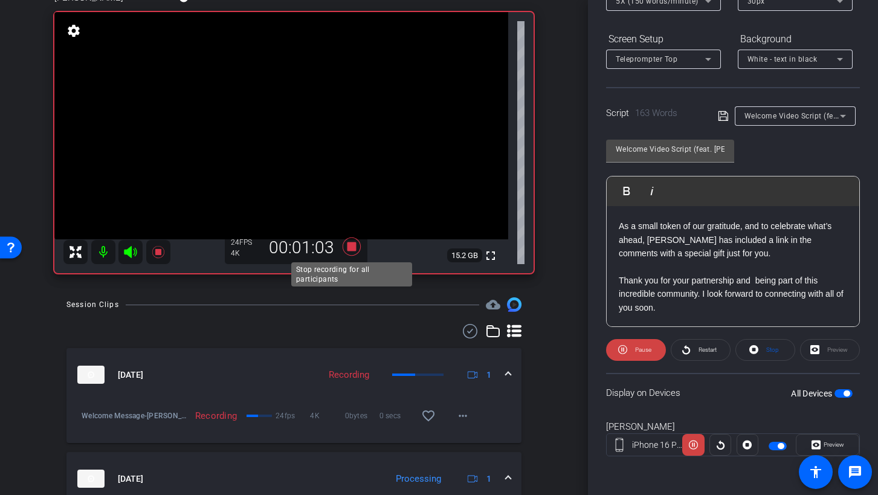
click at [351, 246] on icon at bounding box center [351, 246] width 18 height 18
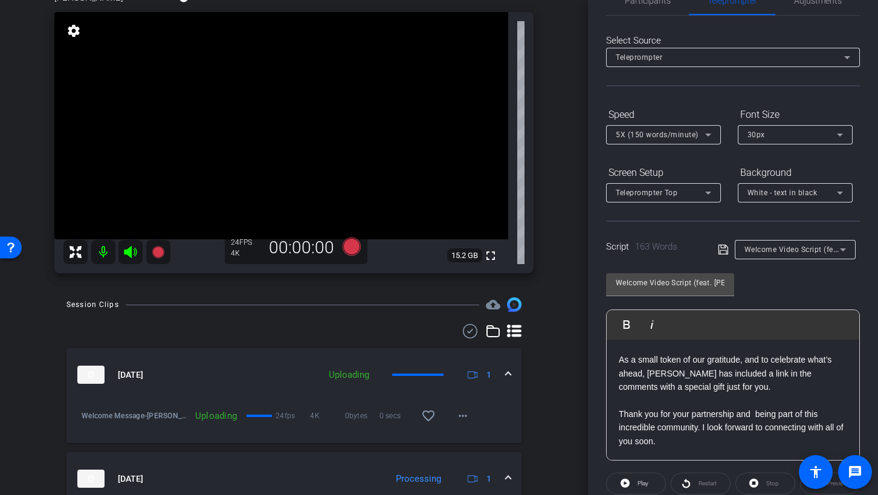
scroll to position [0, 0]
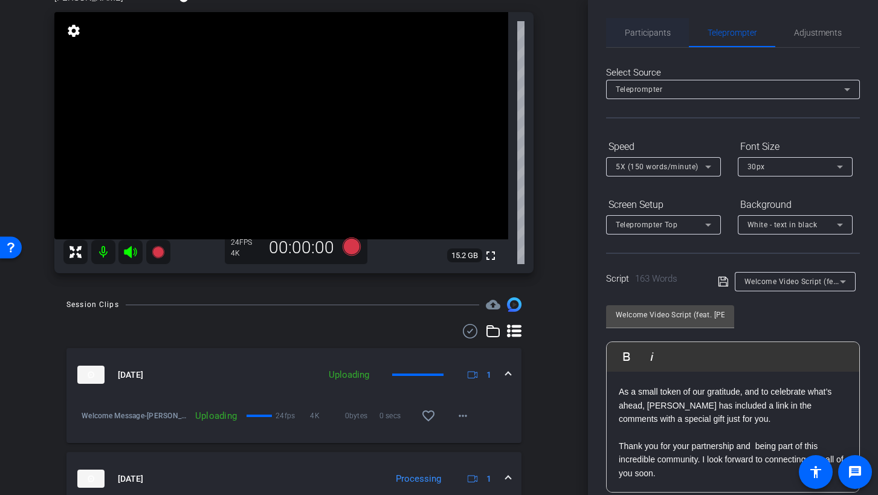
click at [643, 33] on span "Participants" at bounding box center [648, 32] width 46 height 8
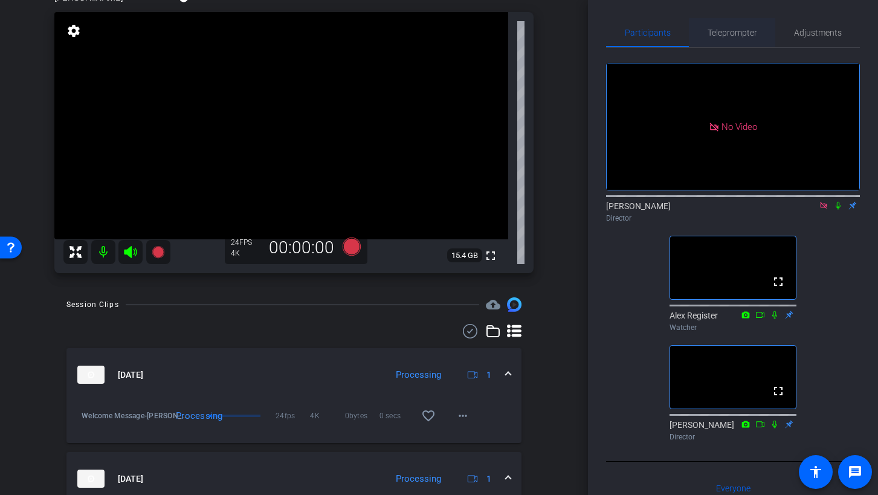
click at [744, 37] on span "Teleprompter" at bounding box center [732, 32] width 50 height 29
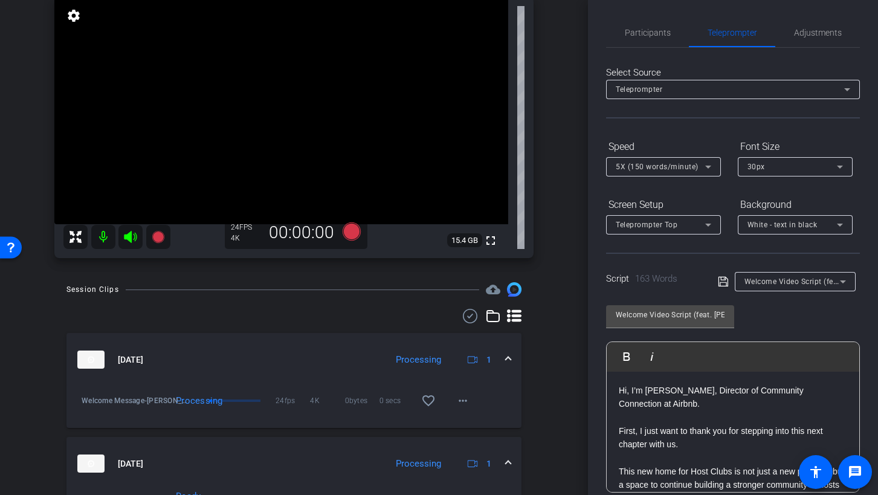
scroll to position [132, 0]
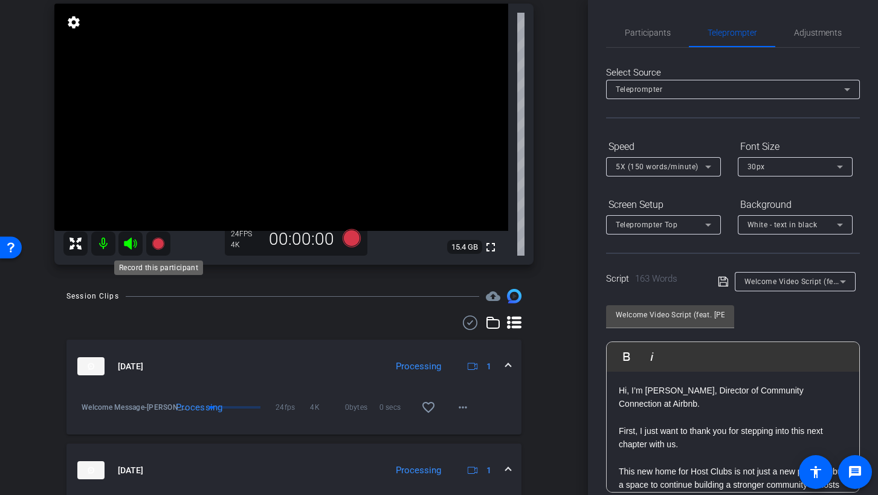
click at [158, 243] on icon at bounding box center [158, 243] width 12 height 12
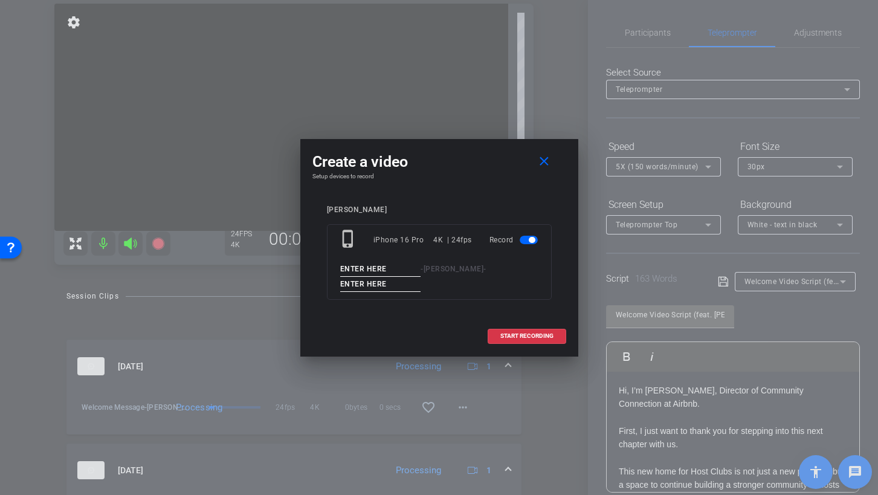
click at [391, 269] on input at bounding box center [380, 269] width 81 height 15
paste input "Welcome Message"
type input "Welcome Message"
click at [391, 287] on input at bounding box center [380, 284] width 81 height 15
type input "Take 2"
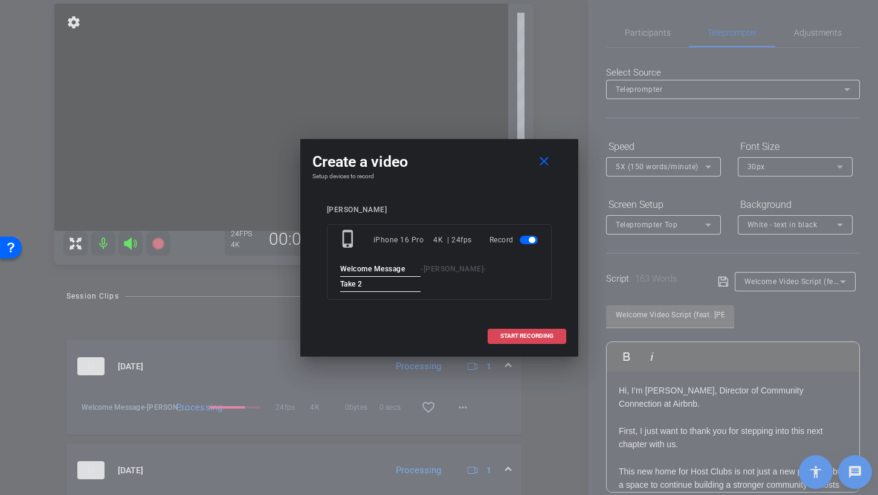
click at [533, 337] on span "START RECORDING" at bounding box center [526, 336] width 53 height 6
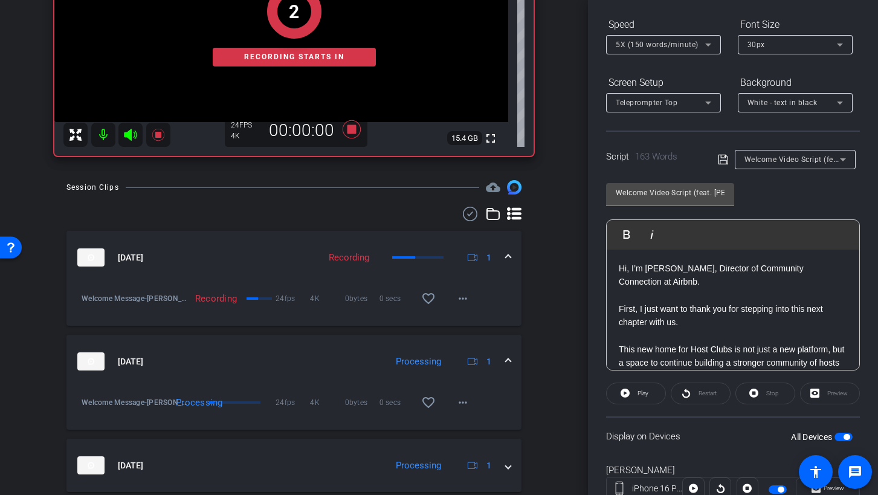
scroll to position [166, 0]
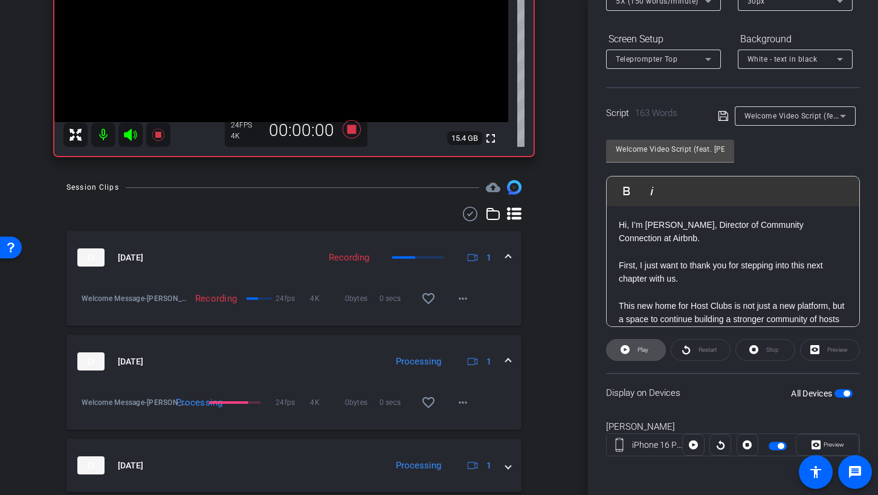
click at [636, 351] on span "Play" at bounding box center [641, 349] width 14 height 17
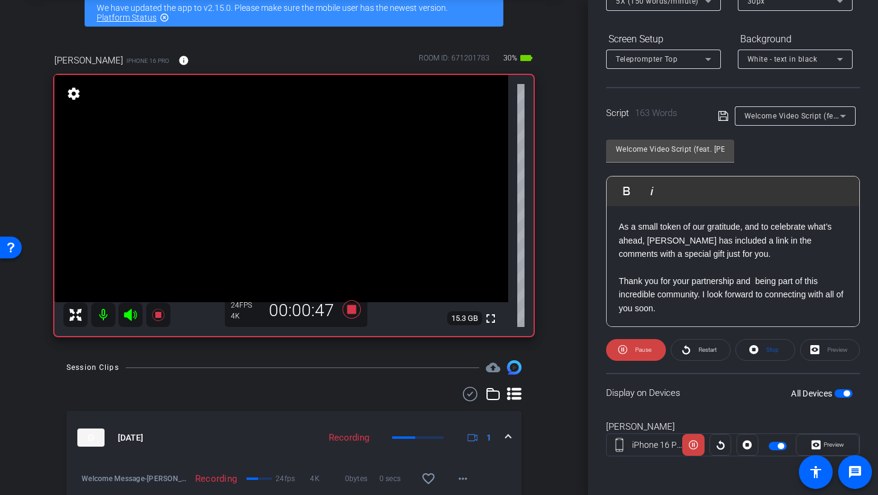
scroll to position [269, 0]
click at [350, 312] on icon at bounding box center [351, 309] width 18 height 18
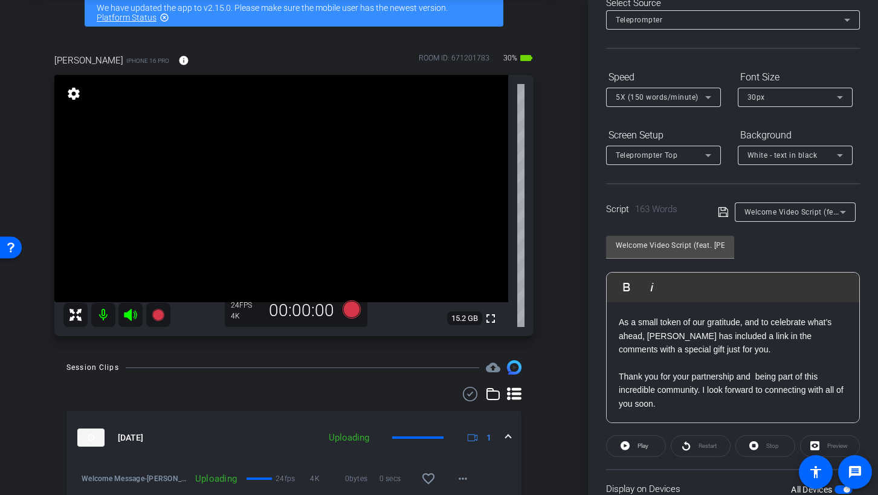
scroll to position [0, 0]
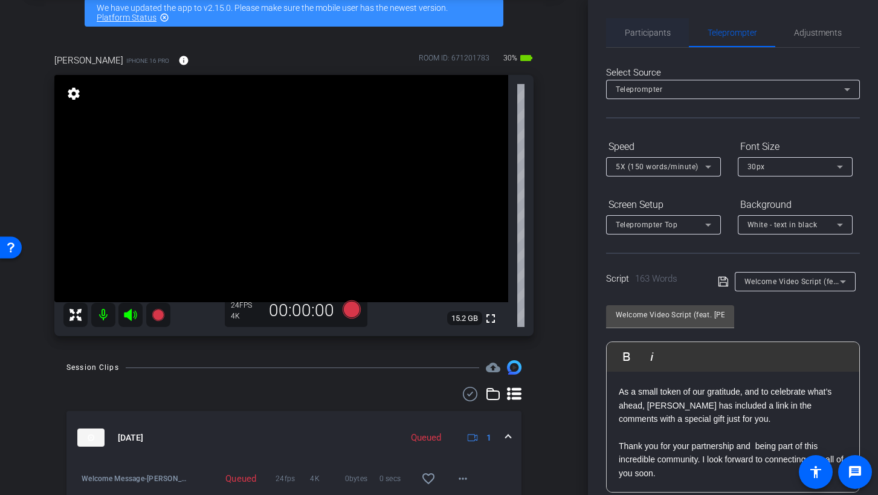
click at [651, 33] on span "Participants" at bounding box center [648, 32] width 46 height 8
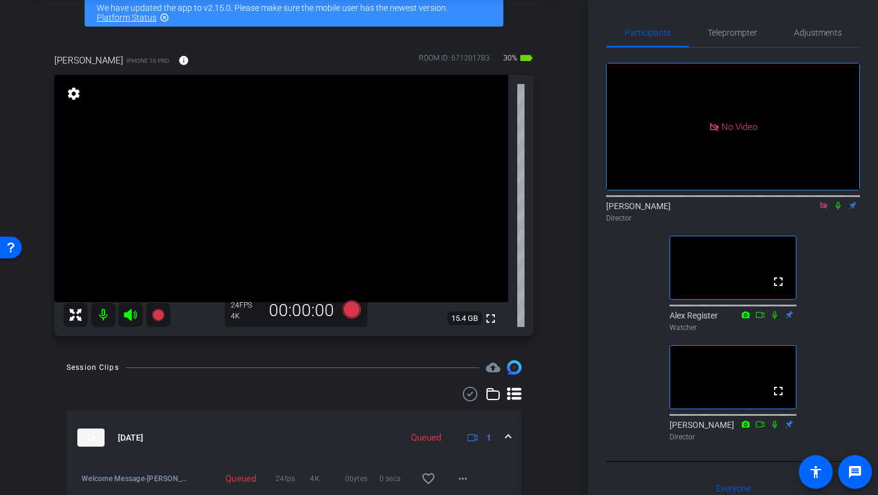
click at [791, 205] on icon at bounding box center [823, 205] width 7 height 7
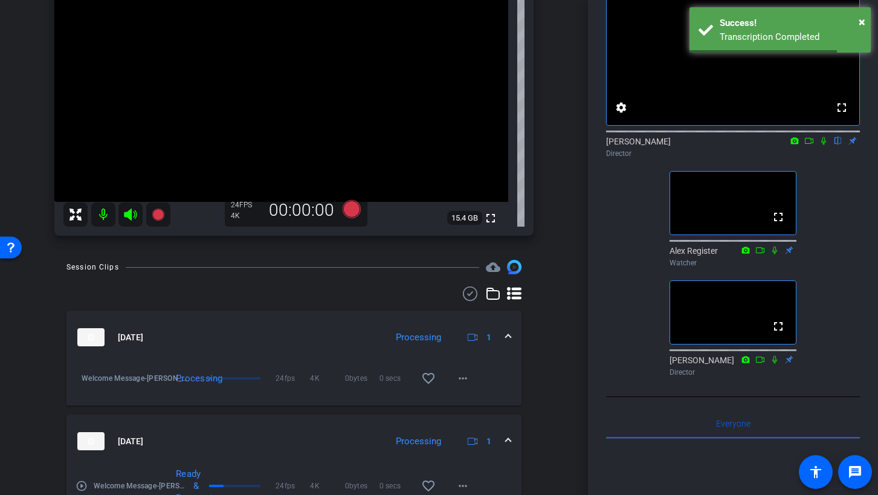
scroll to position [162, 0]
click at [509, 334] on span at bounding box center [508, 336] width 5 height 13
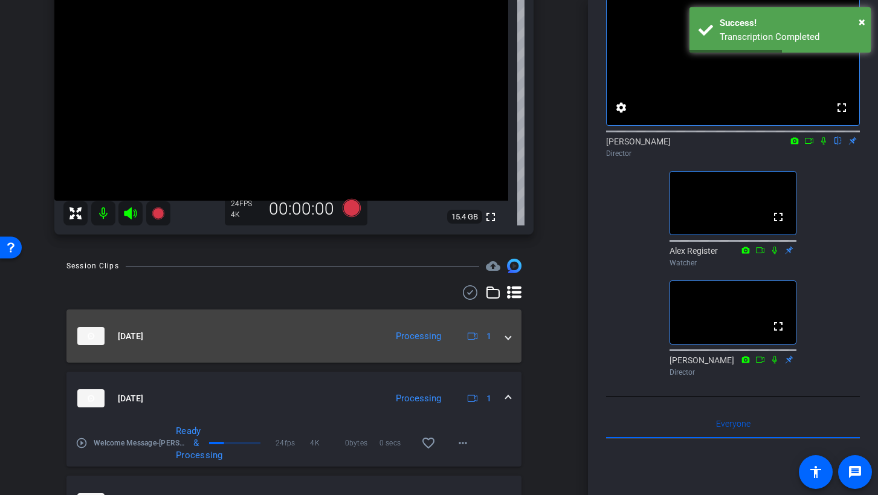
click at [509, 334] on span at bounding box center [508, 336] width 5 height 13
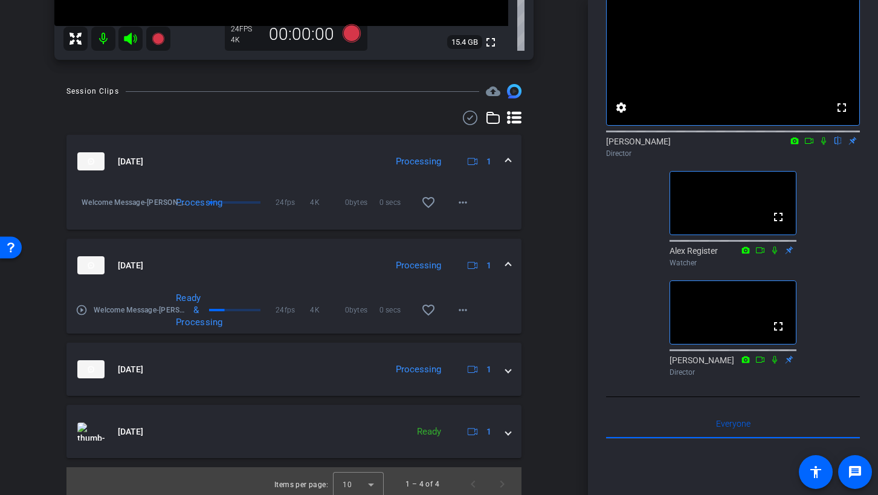
scroll to position [343, 0]
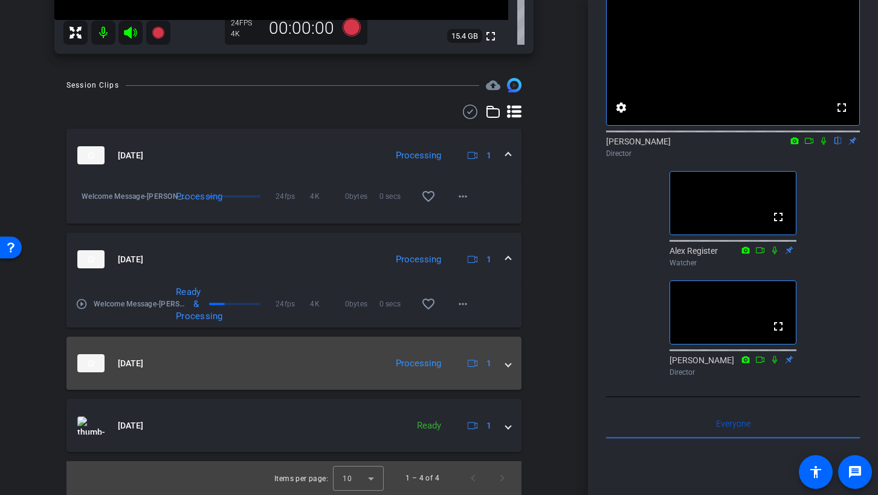
click at [510, 364] on span at bounding box center [508, 363] width 5 height 13
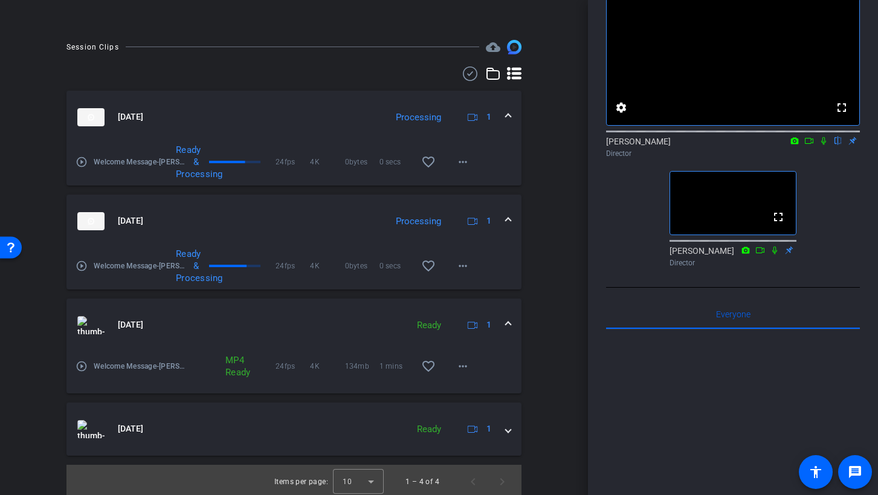
scroll to position [326, 0]
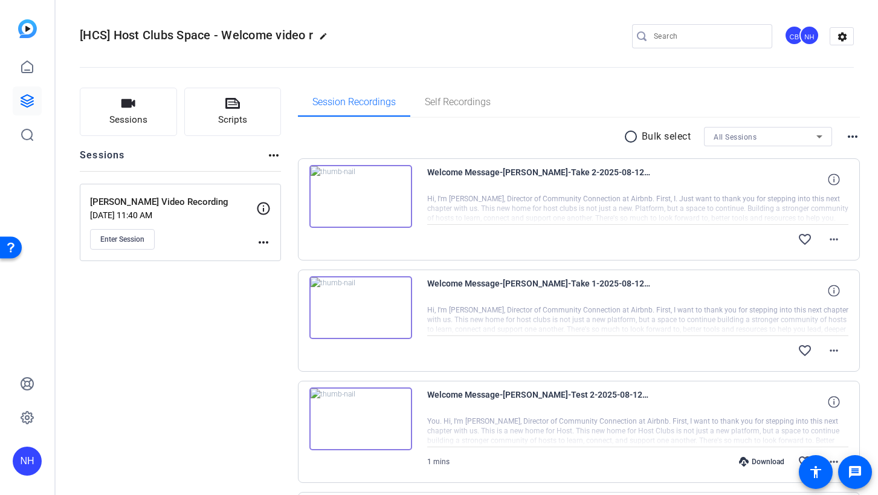
click at [810, 65] on openreel-divider-bar at bounding box center [467, 63] width 774 height 37
click at [839, 34] on mat-icon "settings" at bounding box center [842, 37] width 24 height 18
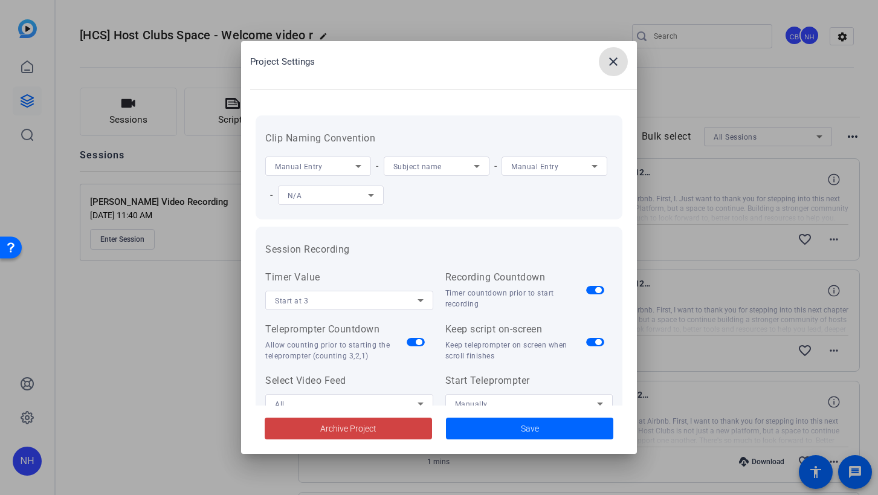
click at [616, 64] on mat-icon "close" at bounding box center [613, 61] width 14 height 14
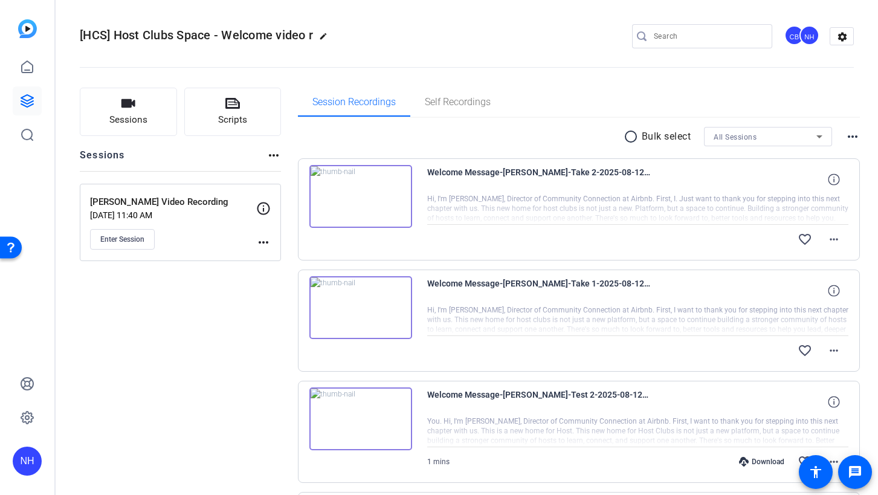
click at [800, 34] on div "NH" at bounding box center [809, 35] width 20 height 20
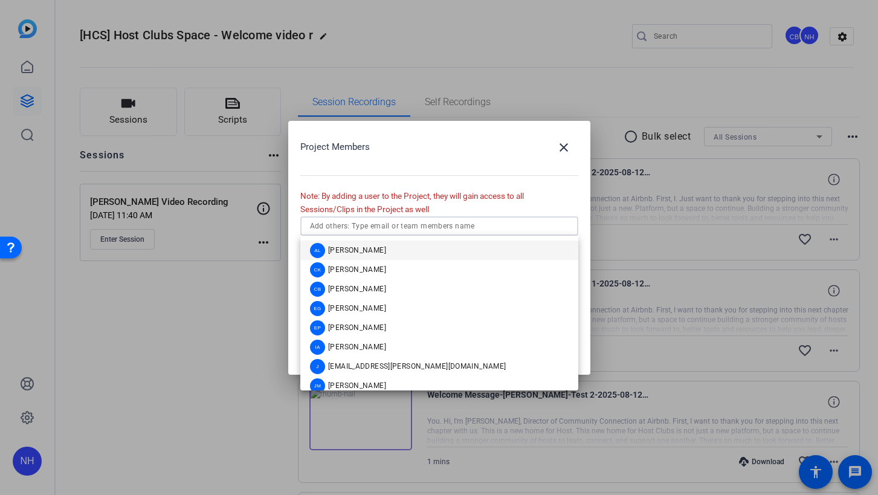
click at [459, 225] on input "text" at bounding box center [439, 226] width 259 height 14
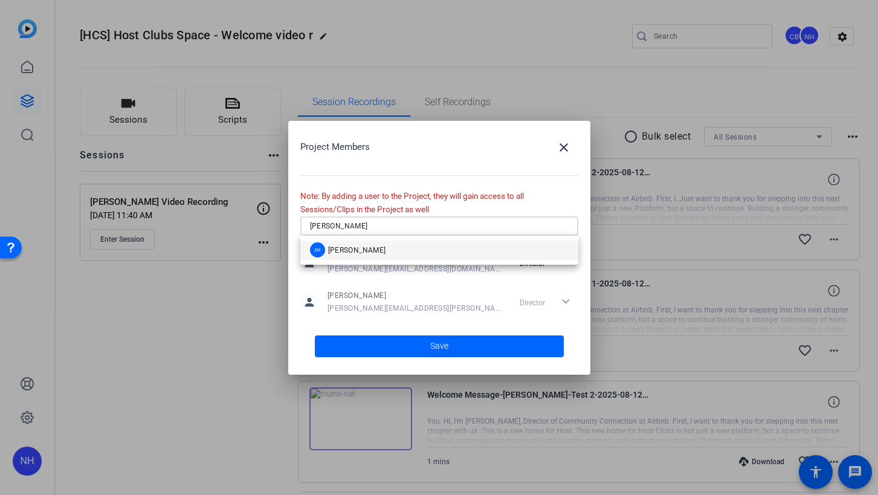
type input "[PERSON_NAME]"
click at [431, 248] on mat-option "[PERSON_NAME] [PERSON_NAME]" at bounding box center [439, 249] width 278 height 19
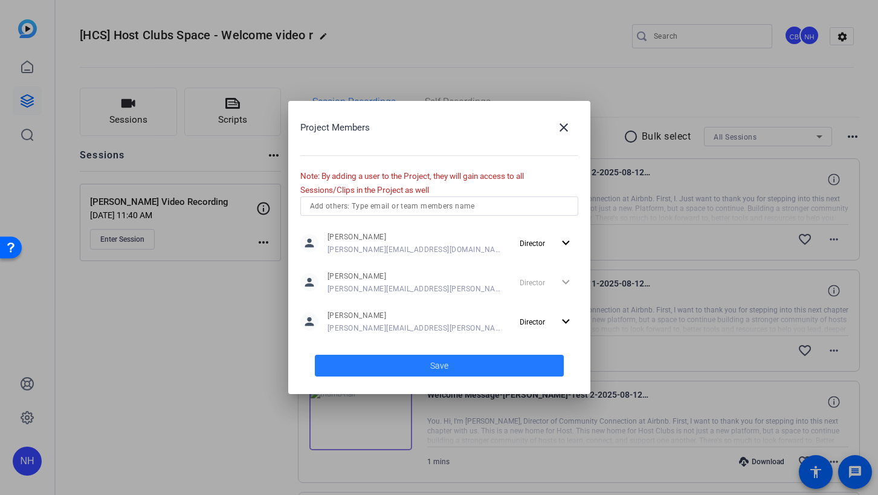
click at [442, 364] on span "Save" at bounding box center [439, 365] width 18 height 13
